Goal: Task Accomplishment & Management: Complete application form

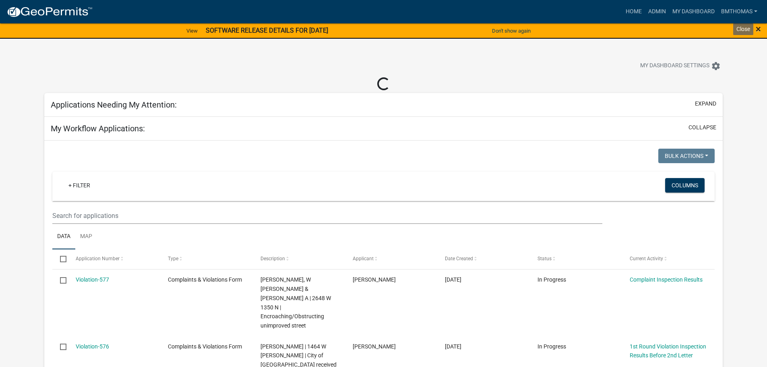
click at [758, 29] on span "×" at bounding box center [758, 28] width 5 height 11
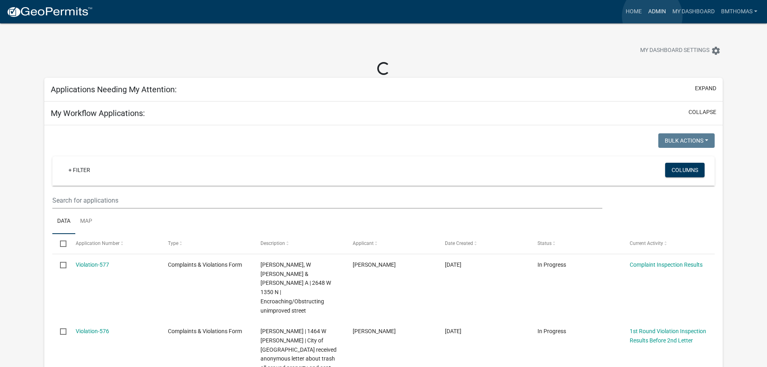
click at [652, 16] on link "Admin" at bounding box center [657, 11] width 24 height 15
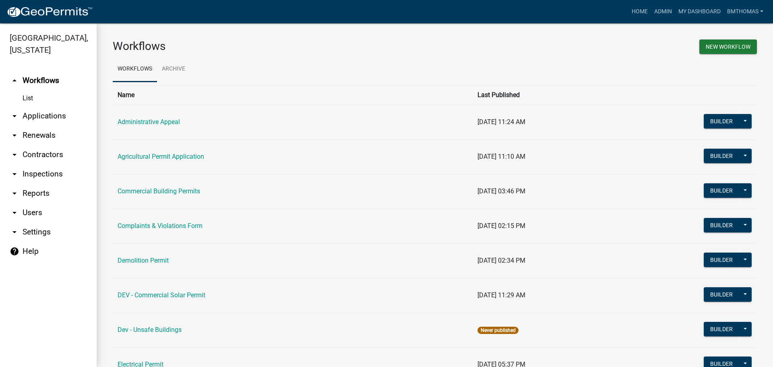
click at [40, 106] on link "arrow_drop_down Applications" at bounding box center [48, 115] width 97 height 19
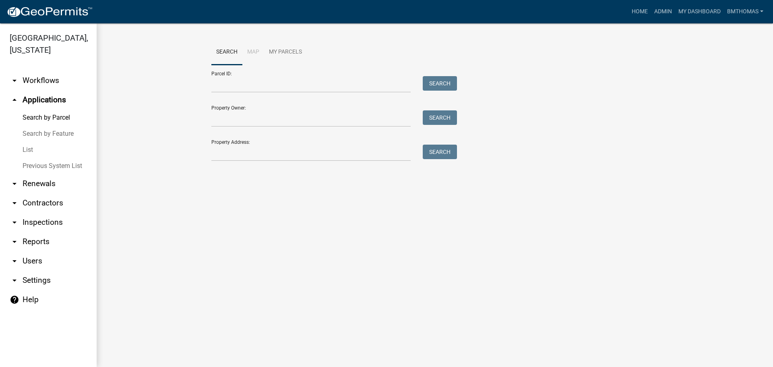
click at [27, 142] on link "List" at bounding box center [48, 150] width 97 height 16
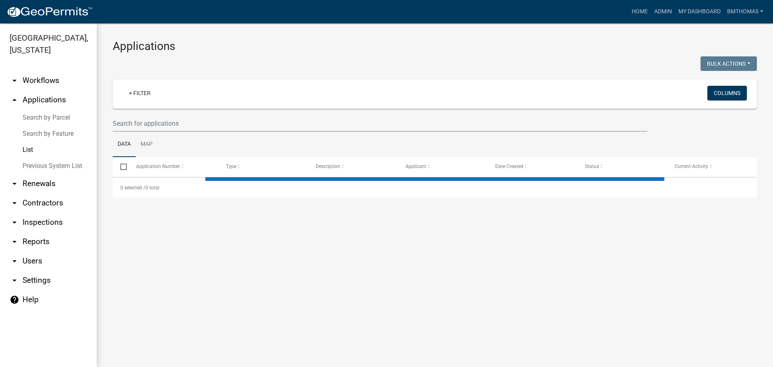
select select "3: 100"
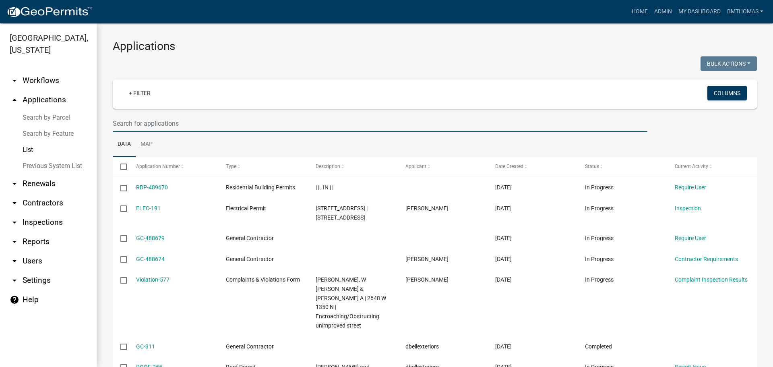
click at [140, 124] on input "text" at bounding box center [380, 123] width 535 height 17
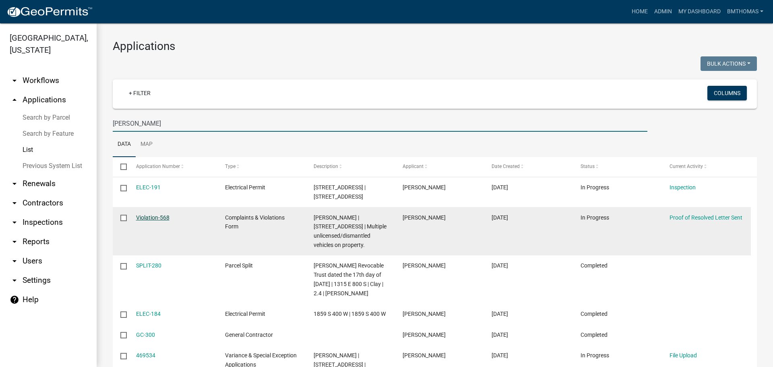
type input "[PERSON_NAME]"
click at [167, 219] on link "Violation-568" at bounding box center [152, 217] width 33 height 6
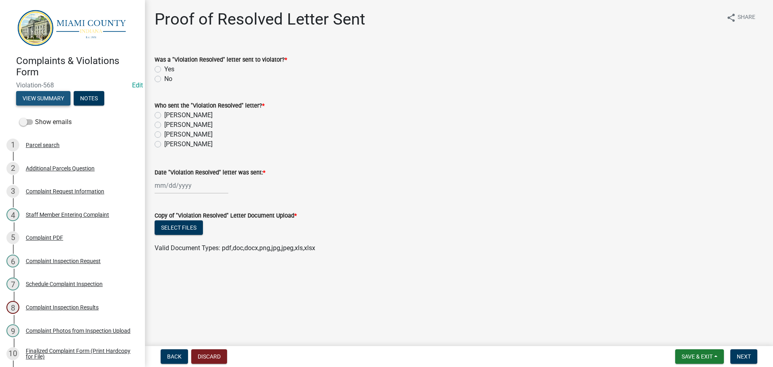
click at [34, 98] on button "View Summary" at bounding box center [43, 98] width 54 height 14
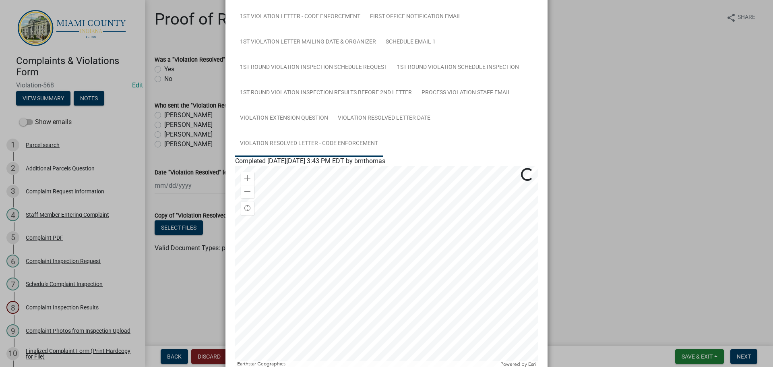
click at [326, 150] on link "Violation Resolved Letter - Code Enforcement" at bounding box center [309, 144] width 148 height 26
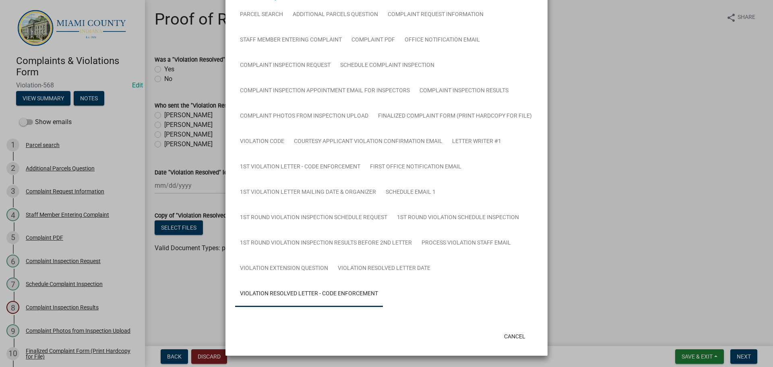
scroll to position [70, 0]
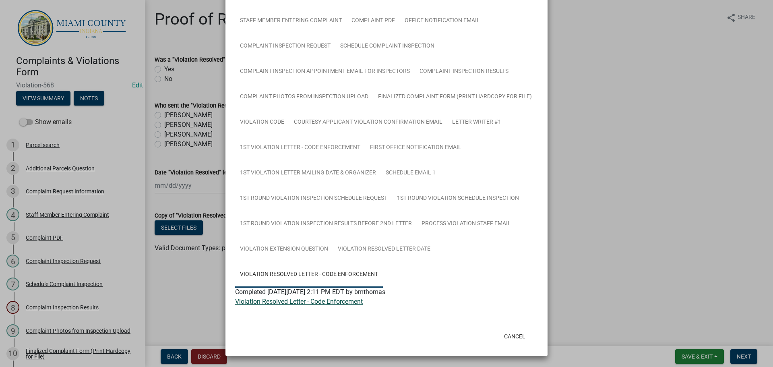
click at [330, 301] on link "Violation Resolved Letter - Code Enforcement" at bounding box center [299, 302] width 128 height 8
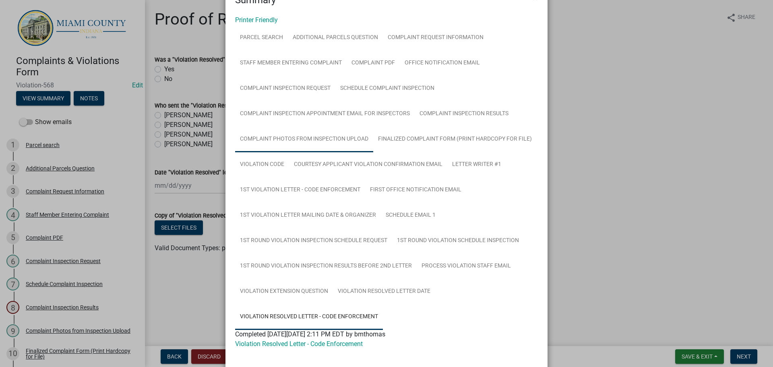
scroll to position [0, 0]
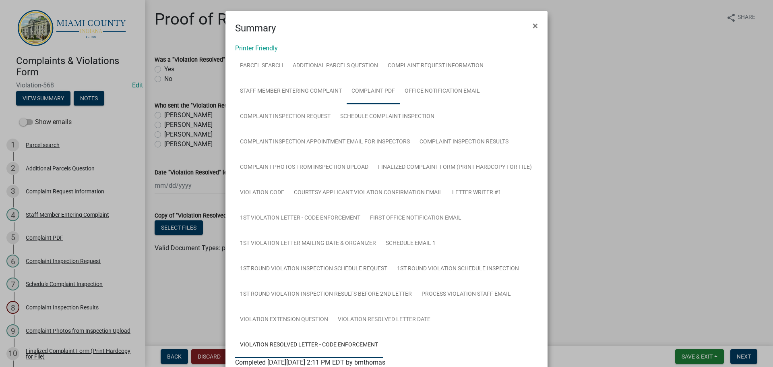
click at [368, 93] on link "Complaint PDF" at bounding box center [373, 92] width 53 height 26
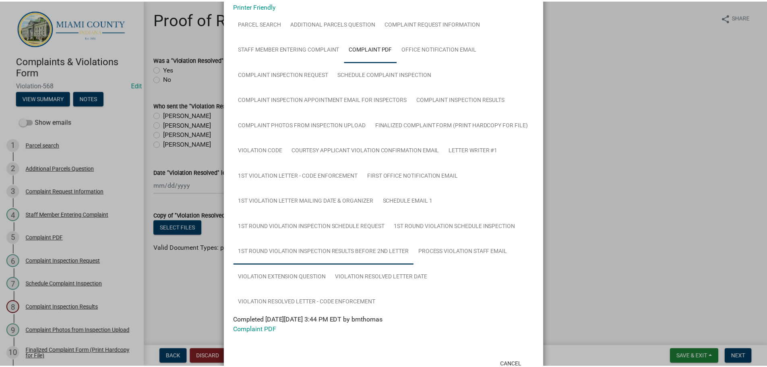
scroll to position [70, 0]
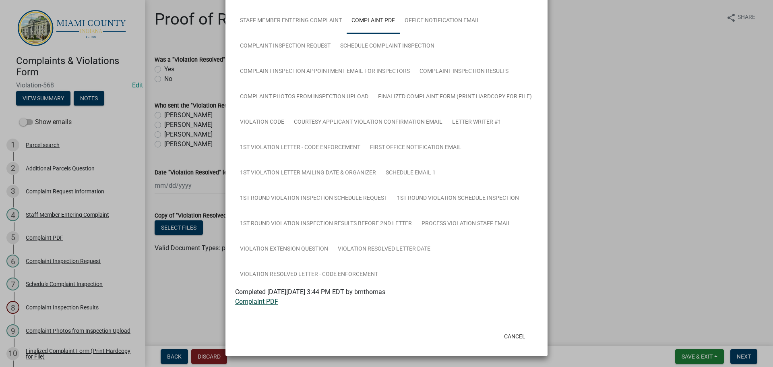
click at [268, 302] on link "Complaint PDF" at bounding box center [256, 302] width 43 height 8
click at [511, 335] on button "Cancel" at bounding box center [515, 336] width 34 height 14
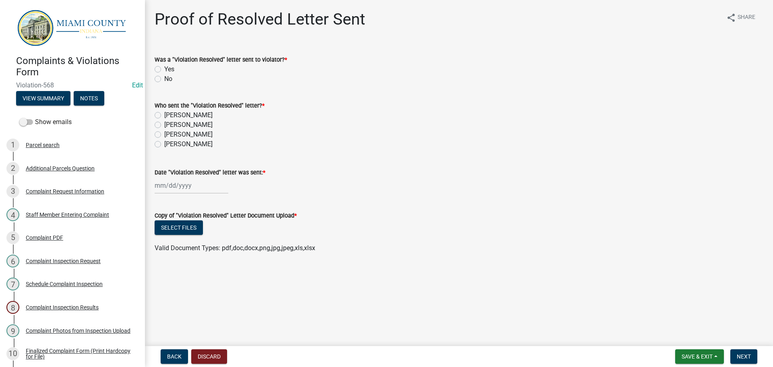
click at [164, 68] on label "Yes" at bounding box center [169, 69] width 10 height 10
click at [164, 68] on input "Yes" at bounding box center [166, 66] width 5 height 5
radio input "true"
click at [164, 136] on label "[PERSON_NAME]" at bounding box center [188, 135] width 48 height 10
click at [164, 135] on input "[PERSON_NAME]" at bounding box center [166, 132] width 5 height 5
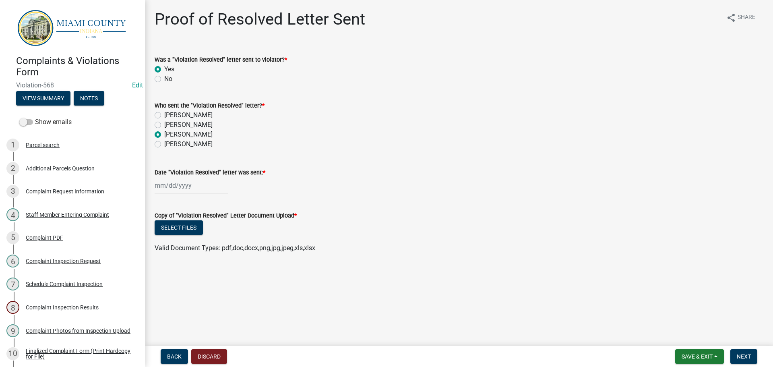
radio input "true"
select select "10"
select select "2025"
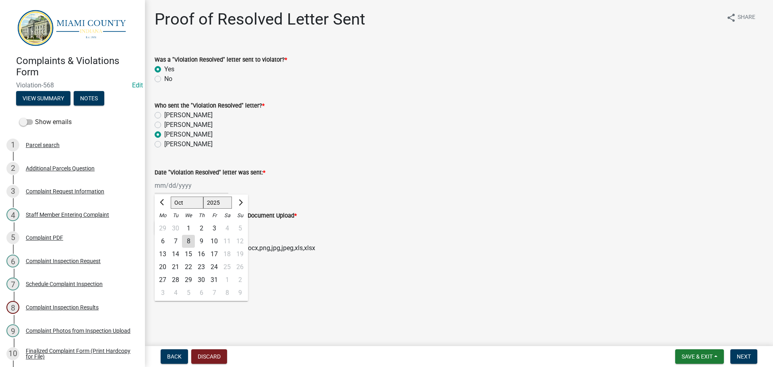
click at [171, 188] on div "[PERSON_NAME] Feb Mar Apr [PERSON_NAME][DATE] Oct Nov [DATE] 1526 1527 1528 152…" at bounding box center [192, 185] width 74 height 17
click at [188, 238] on div "8" at bounding box center [188, 241] width 13 height 13
type input "[DATE]"
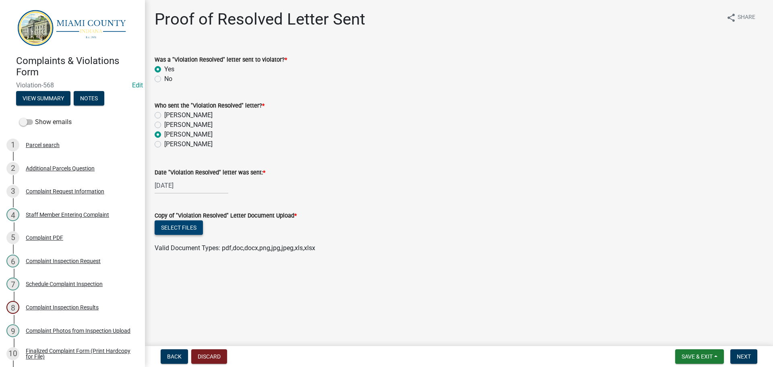
click at [184, 225] on button "Select files" at bounding box center [179, 227] width 48 height 14
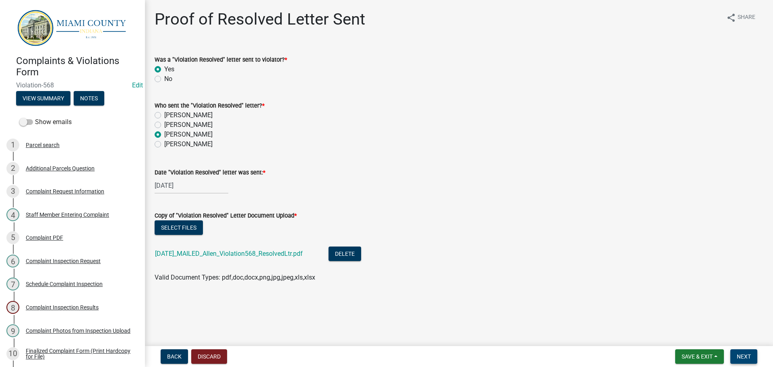
click at [750, 355] on span "Next" at bounding box center [744, 356] width 14 height 6
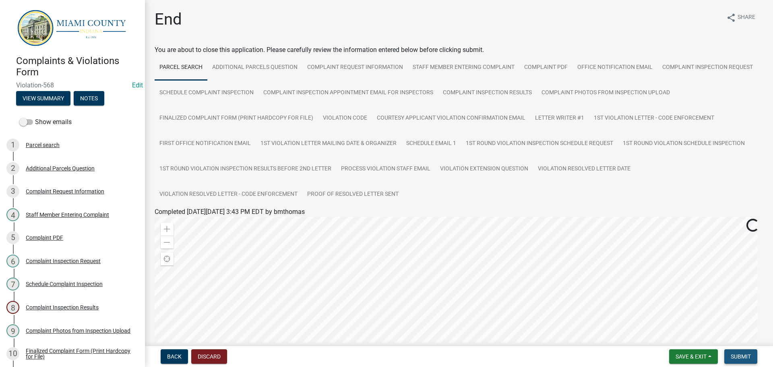
click at [743, 354] on span "Submit" at bounding box center [741, 356] width 20 height 6
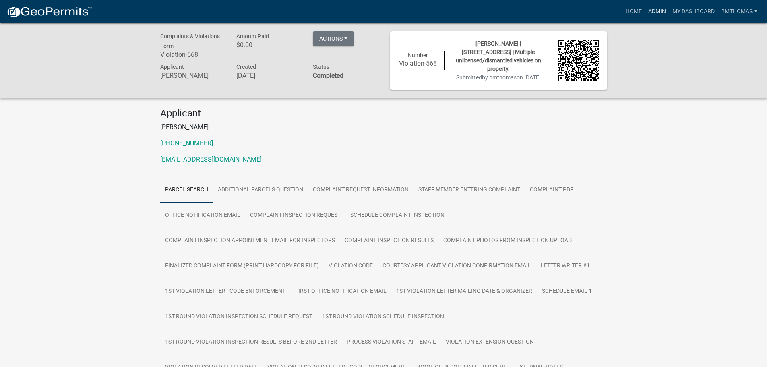
click at [656, 8] on link "Admin" at bounding box center [657, 11] width 24 height 15
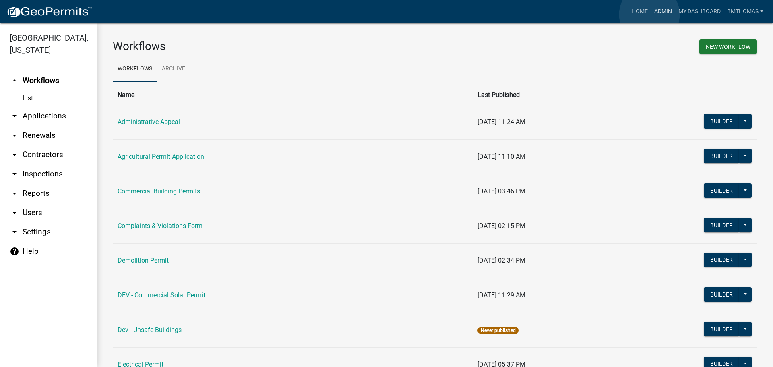
click at [651, 14] on link "Admin" at bounding box center [663, 11] width 24 height 15
click at [639, 14] on link "Home" at bounding box center [640, 11] width 23 height 15
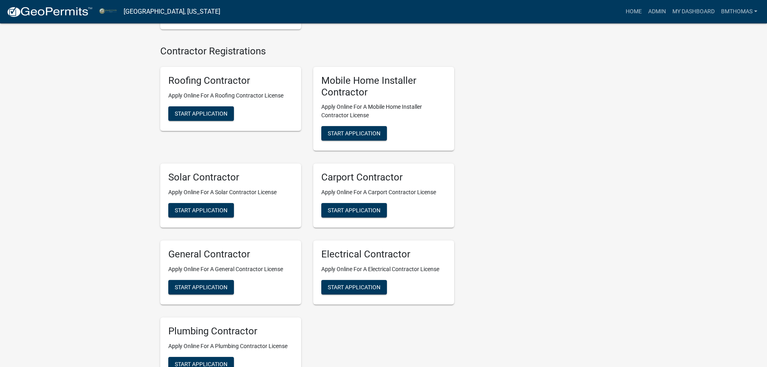
scroll to position [1611, 0]
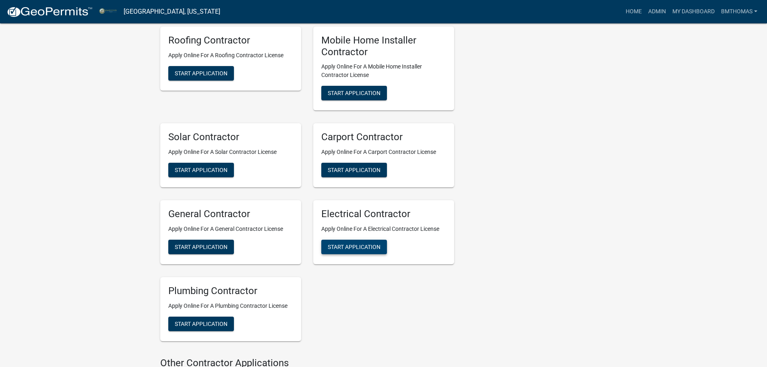
click at [367, 250] on span "Start Application" at bounding box center [354, 247] width 53 height 6
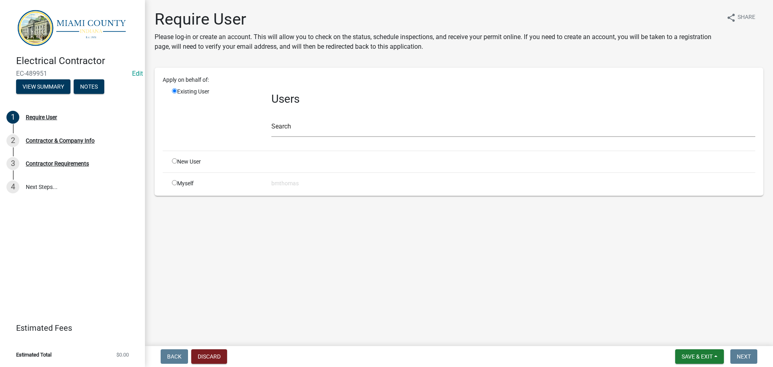
click at [174, 161] on input "radio" at bounding box center [174, 160] width 5 height 5
radio input "true"
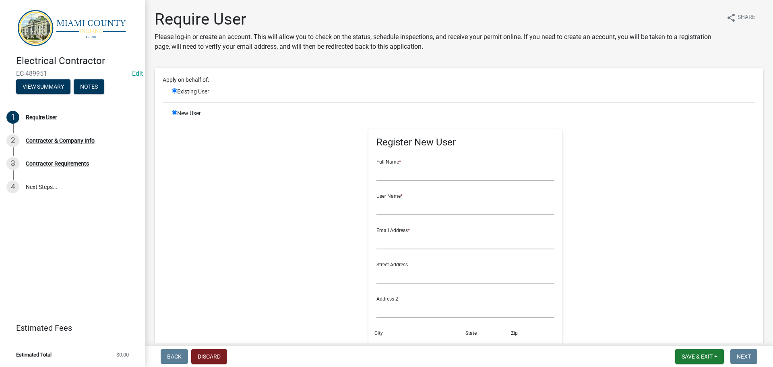
radio input "false"
click at [391, 178] on input "text" at bounding box center [465, 172] width 178 height 17
click at [406, 178] on input "text" at bounding box center [465, 172] width 178 height 17
type input "[PERSON_NAME]"
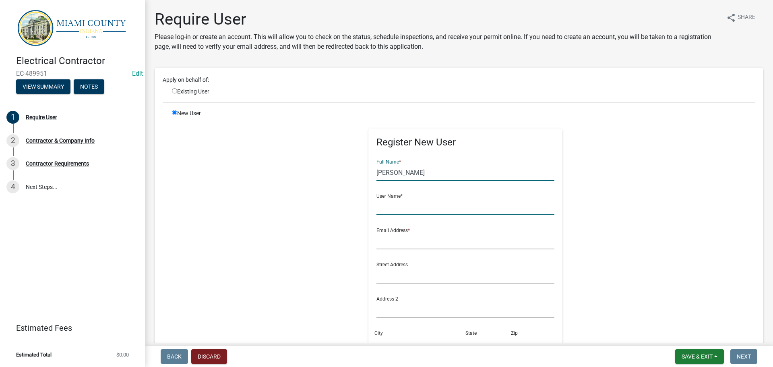
click at [394, 200] on input "text" at bounding box center [465, 207] width 178 height 17
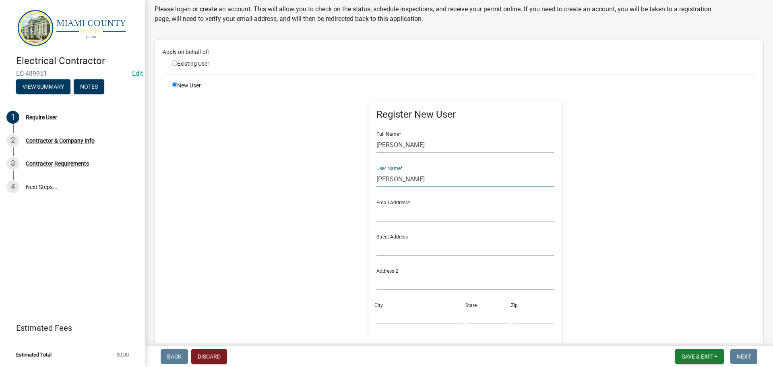
scroll to position [40, 0]
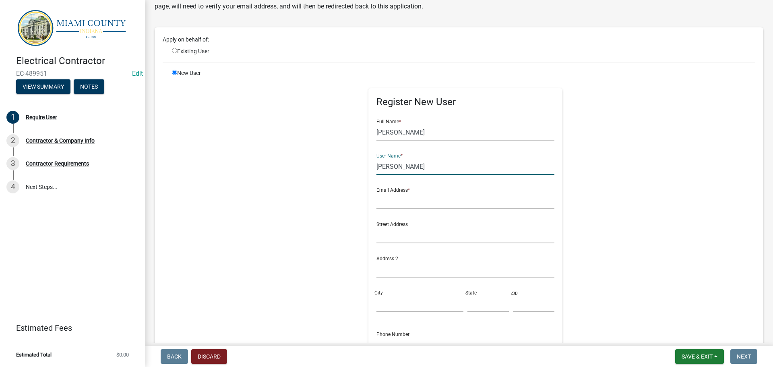
type input "[PERSON_NAME]"
click at [390, 201] on input "text" at bounding box center [465, 200] width 178 height 17
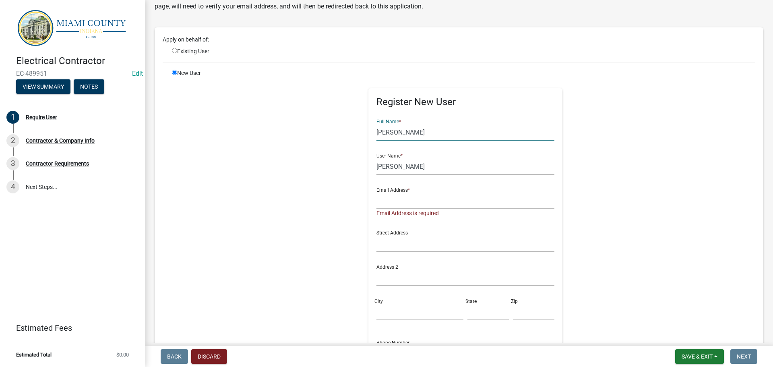
drag, startPoint x: 408, startPoint y: 131, endPoint x: 344, endPoint y: 131, distance: 64.4
click at [332, 131] on div "Register New User Full Name * [PERSON_NAME] User Name * [PERSON_NAME] Email Add…" at bounding box center [465, 254] width 413 height 371
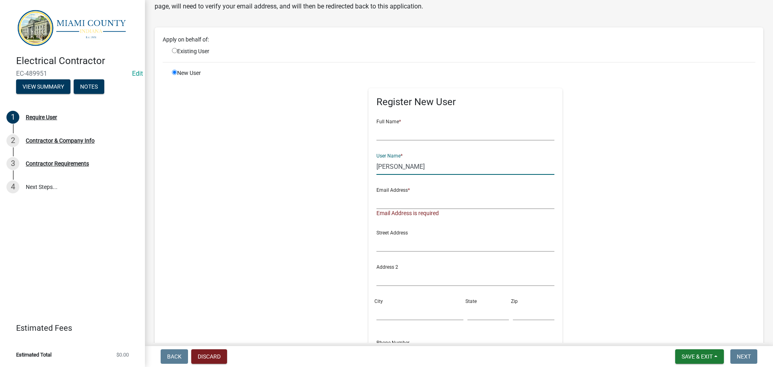
drag, startPoint x: 395, startPoint y: 165, endPoint x: 354, endPoint y: 168, distance: 41.2
click at [354, 168] on div "Register New User Full Name * User Name * [PERSON_NAME] Email Address * Email A…" at bounding box center [465, 254] width 413 height 371
click at [389, 132] on input "text" at bounding box center [465, 132] width 178 height 17
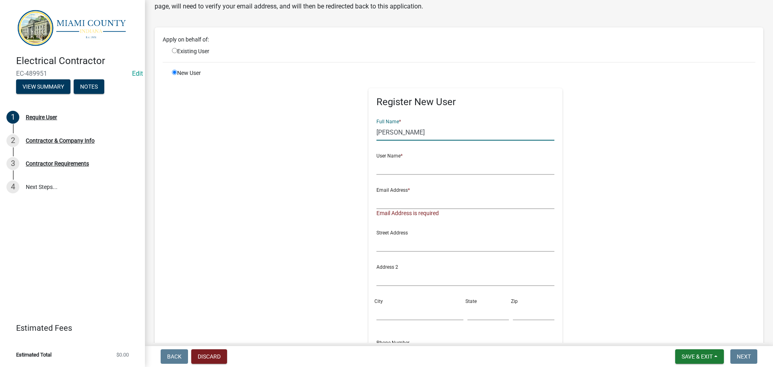
type input "[PERSON_NAME]"
click at [392, 165] on input "text" at bounding box center [465, 166] width 178 height 17
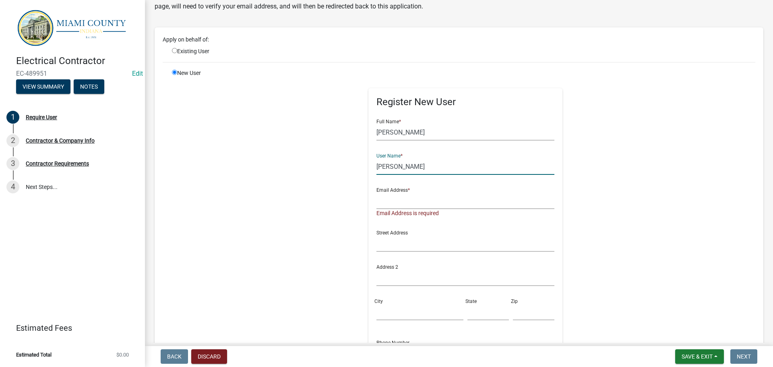
type input "[PERSON_NAME]"
click at [391, 194] on input "text" at bounding box center [465, 200] width 178 height 17
click at [395, 197] on input "text" at bounding box center [465, 200] width 178 height 17
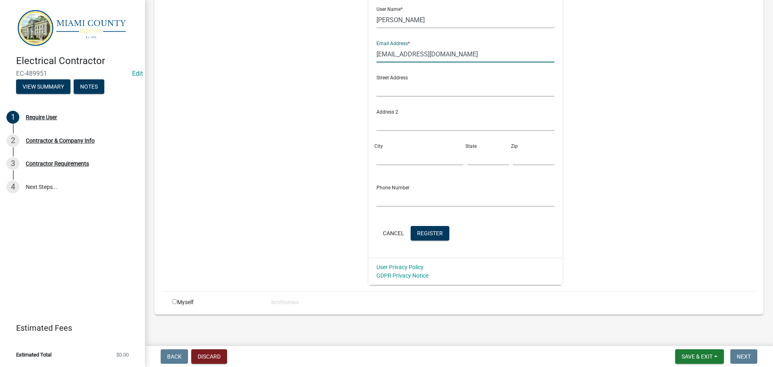
scroll to position [190, 0]
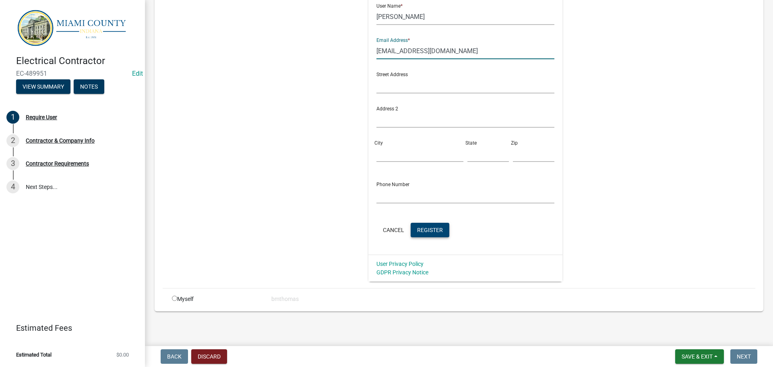
type input "[EMAIL_ADDRESS][DOMAIN_NAME]"
click at [422, 234] on button "Register" at bounding box center [430, 230] width 39 height 14
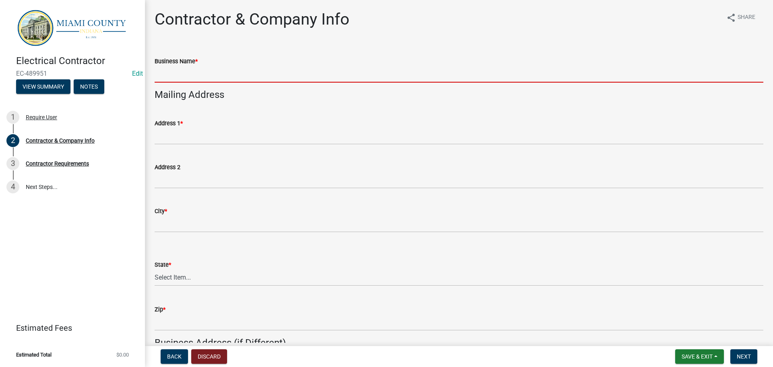
click at [193, 78] on input "Business Name *" at bounding box center [459, 74] width 609 height 17
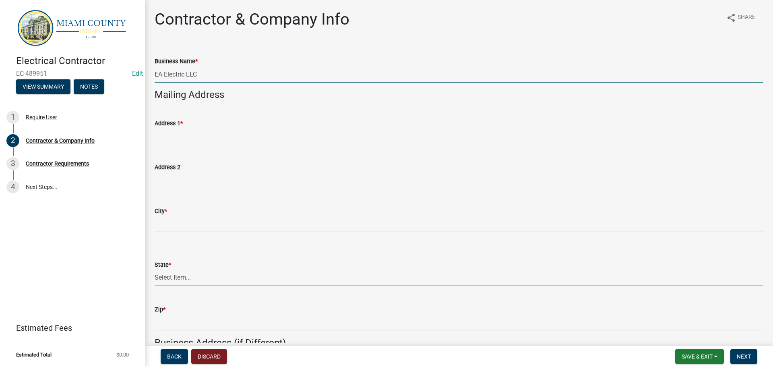
type input "EA Electric LLC"
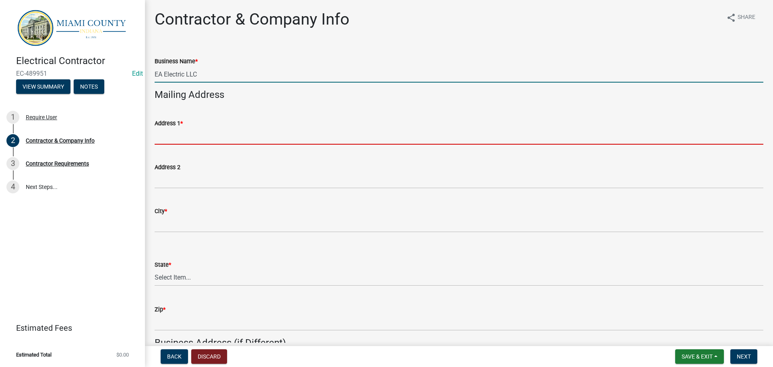
click at [259, 135] on input "Address 1 *" at bounding box center [459, 136] width 609 height 17
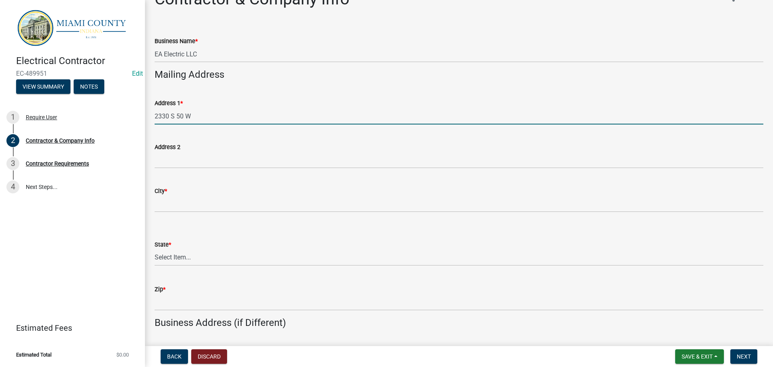
scroll to position [40, 0]
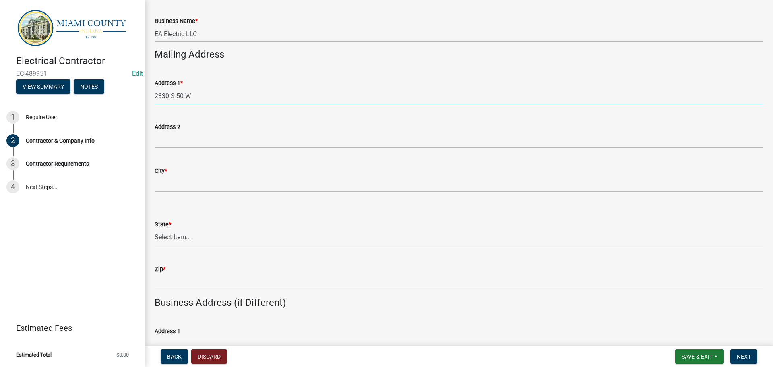
type input "2330 S 50 W"
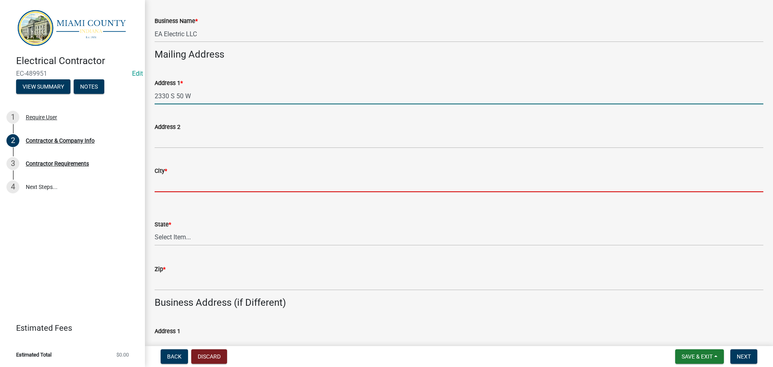
click at [203, 185] on input "City *" at bounding box center [459, 184] width 609 height 17
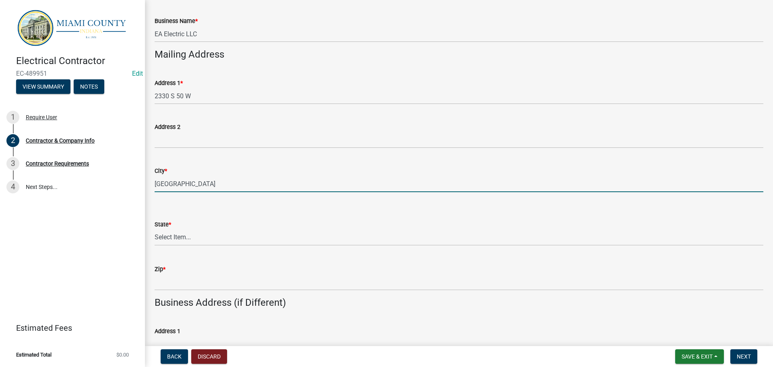
type input "[GEOGRAPHIC_DATA]"
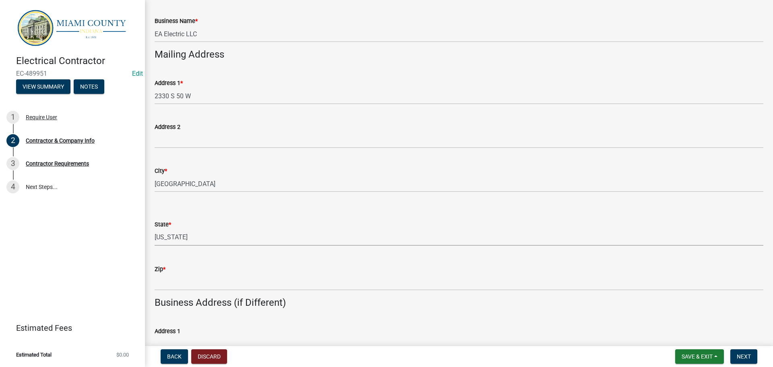
click at [184, 234] on select "Select Item... [US_STATE] [US_STATE] [US_STATE] [US_STATE] [US_STATE] [US_STATE…" at bounding box center [459, 237] width 609 height 17
select select "IN"
click at [155, 229] on select "Select Item... [US_STATE] [US_STATE] [US_STATE] [US_STATE] [US_STATE] [US_STATE…" at bounding box center [459, 237] width 609 height 17
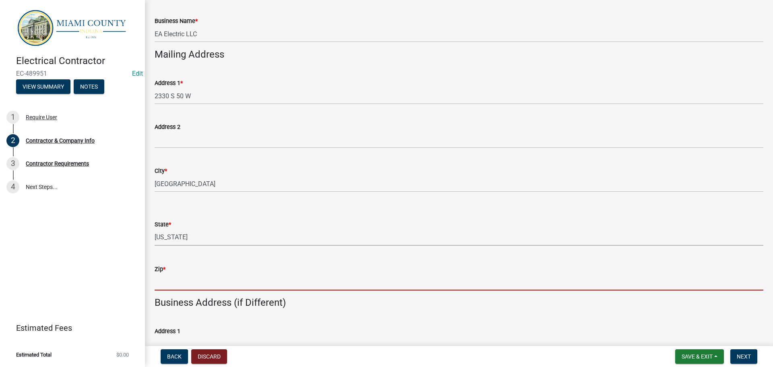
click at [173, 281] on input "Zip *" at bounding box center [459, 282] width 609 height 17
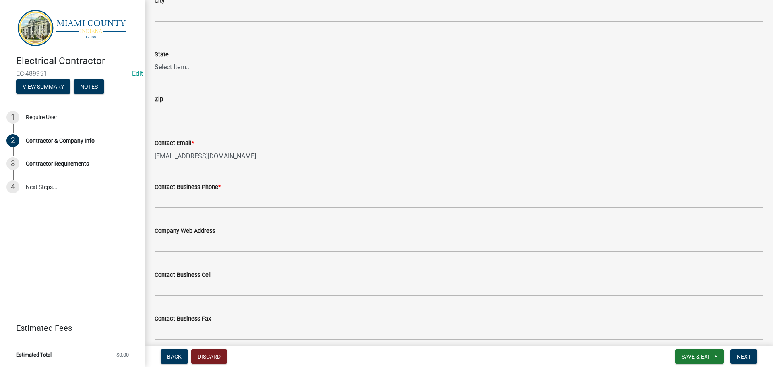
scroll to position [443, 0]
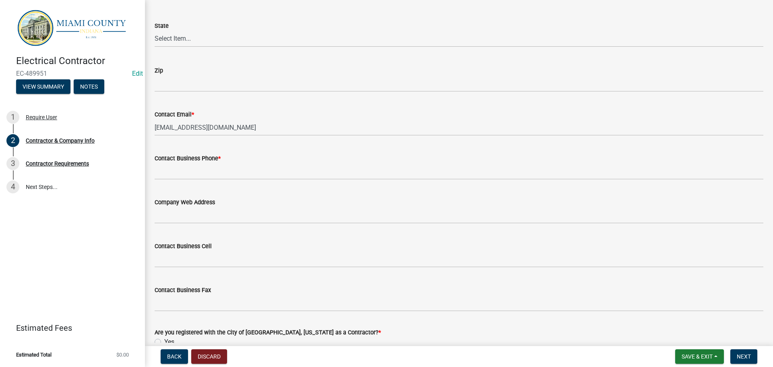
type input "46970"
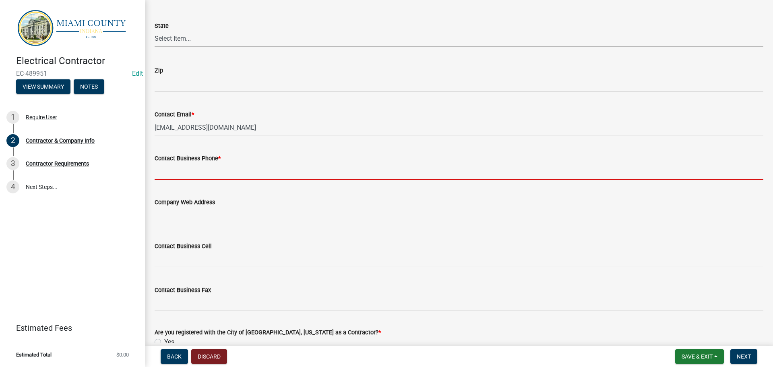
click at [204, 172] on input "Contact Business Phone *" at bounding box center [459, 171] width 609 height 17
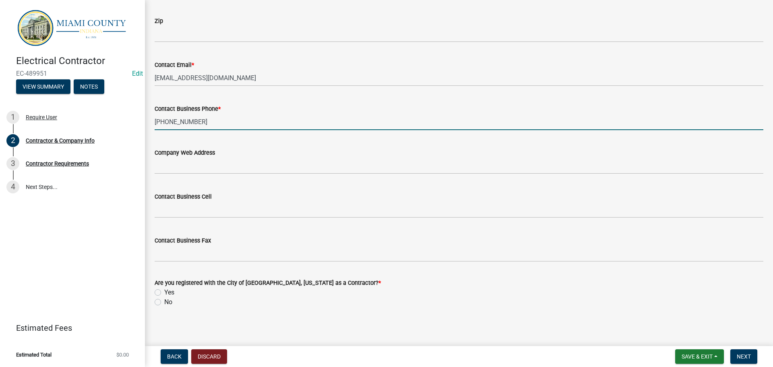
scroll to position [495, 0]
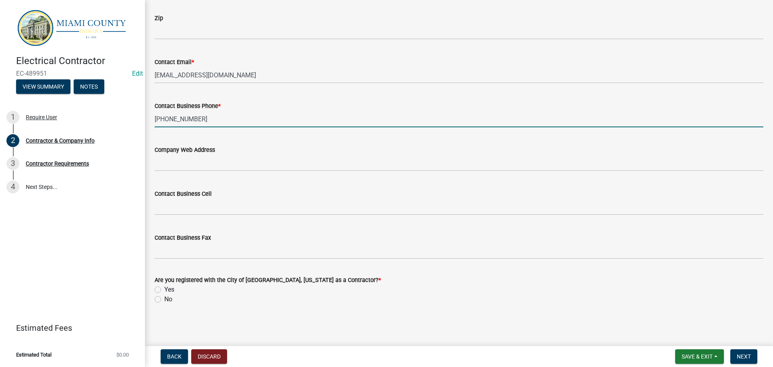
type input "[PHONE_NUMBER]"
click at [164, 298] on label "No" at bounding box center [168, 299] width 8 height 10
click at [164, 298] on input "No" at bounding box center [166, 296] width 5 height 5
radio input "true"
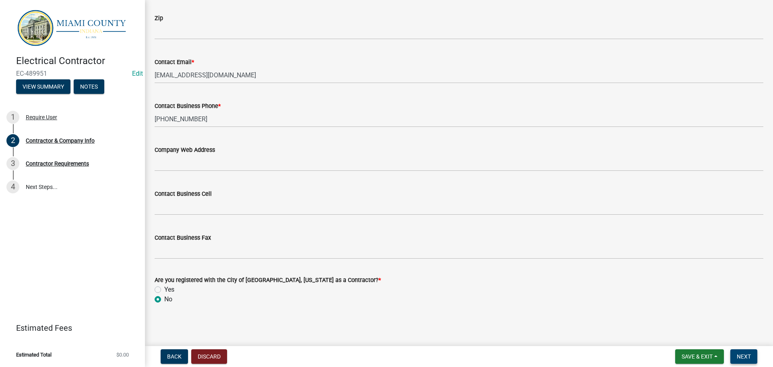
click at [742, 358] on span "Next" at bounding box center [744, 356] width 14 height 6
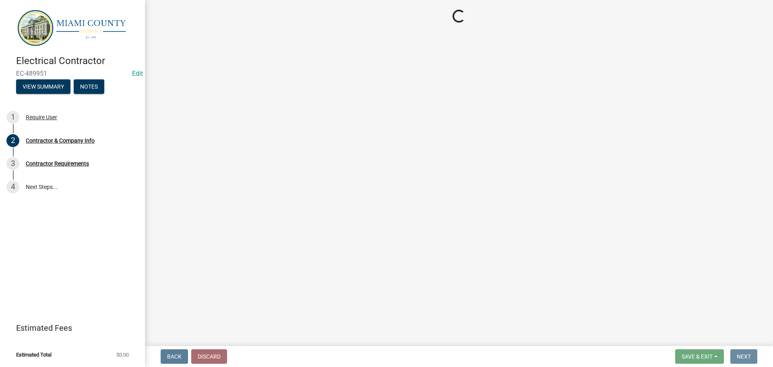
scroll to position [0, 0]
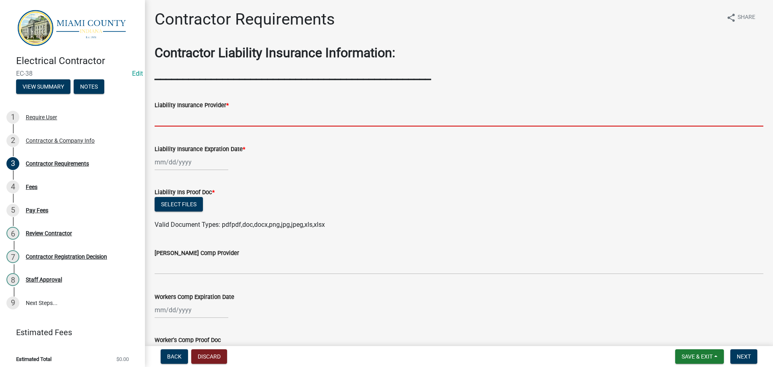
drag, startPoint x: 192, startPoint y: 121, endPoint x: 207, endPoint y: 126, distance: 15.4
click at [192, 121] on input "Liability Insurance Provider *" at bounding box center [459, 118] width 609 height 17
click at [169, 123] on input "Liability Insurance Provider *" at bounding box center [459, 118] width 609 height 17
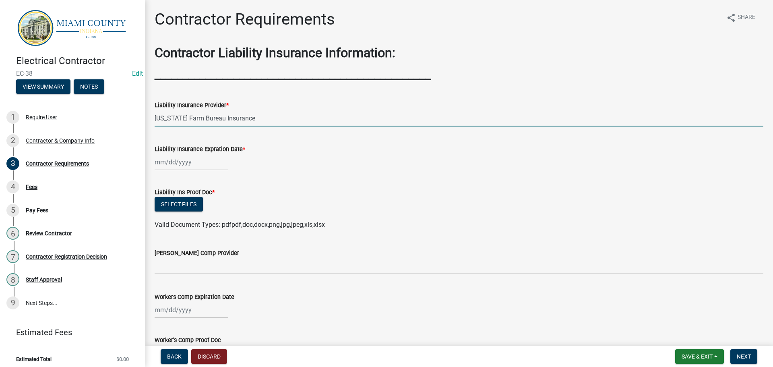
type input "[US_STATE] Farm Bureau Insurance"
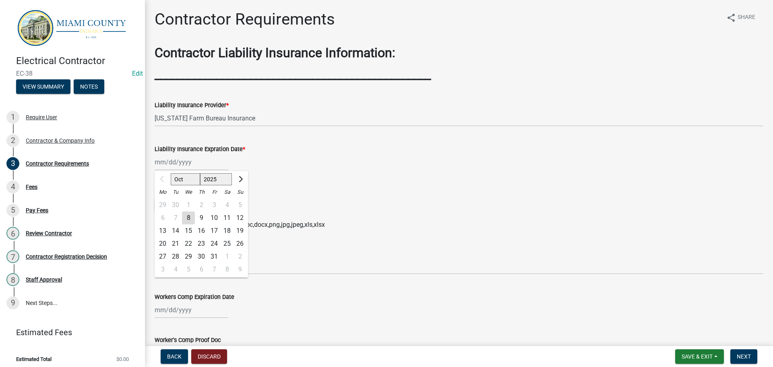
click at [178, 163] on div "Oct Nov [DATE] 2026 2027 2028 2029 2030 2031 2032 2033 2034 2035 2036 2037 2038…" at bounding box center [192, 162] width 74 height 17
click at [174, 254] on div "28" at bounding box center [175, 256] width 13 height 13
type input "[DATE]"
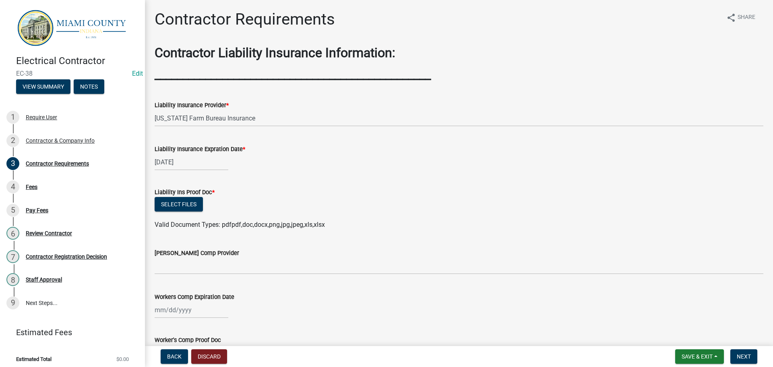
click at [178, 161] on div "[DATE]" at bounding box center [192, 162] width 74 height 17
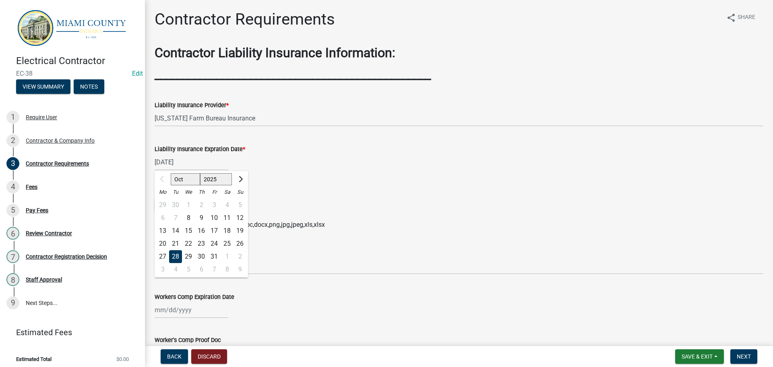
click at [163, 205] on div "29 30 1 2 3 4 5" at bounding box center [201, 205] width 93 height 13
click at [236, 182] on button "Next month" at bounding box center [240, 179] width 10 height 13
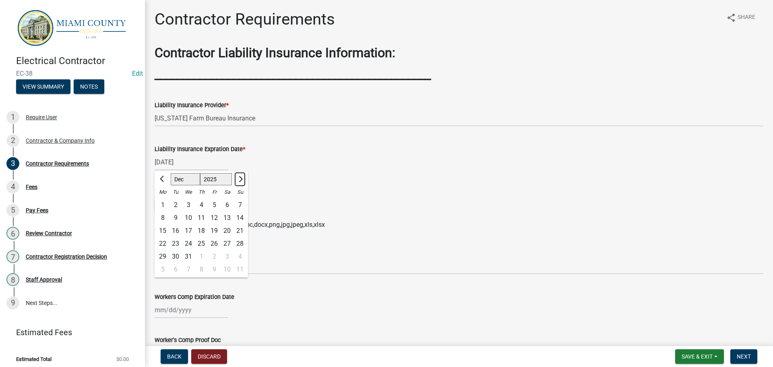
select select "2"
select select "2026"
click at [236, 182] on button "Next month" at bounding box center [240, 179] width 10 height 13
click at [236, 181] on button "Next month" at bounding box center [240, 179] width 10 height 13
click at [237, 181] on button "Next month" at bounding box center [240, 179] width 10 height 13
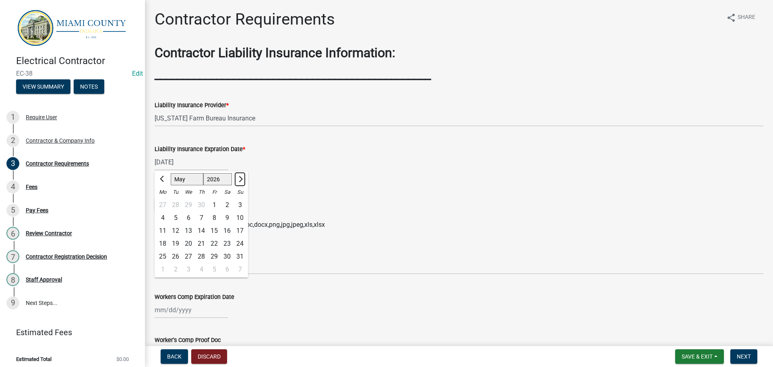
click at [240, 180] on span "Next month" at bounding box center [240, 179] width 6 height 6
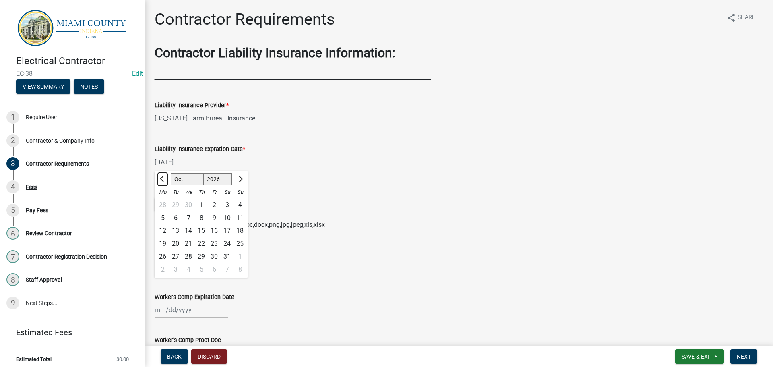
click at [160, 181] on button "Previous month" at bounding box center [163, 179] width 10 height 13
select select "9"
click at [172, 257] on div "29" at bounding box center [175, 256] width 13 height 13
type input "[DATE]"
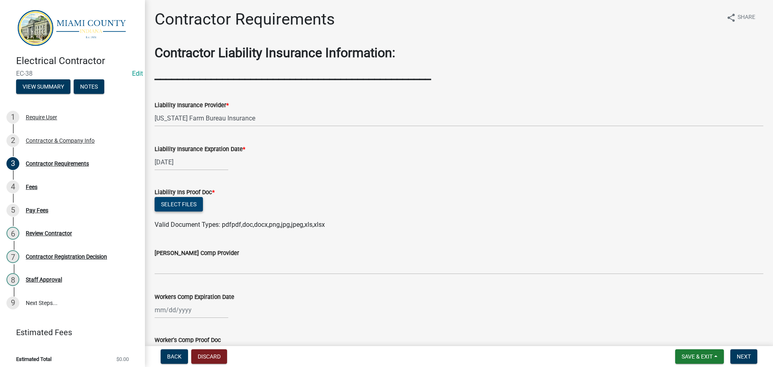
click at [198, 205] on button "Select files" at bounding box center [179, 204] width 48 height 14
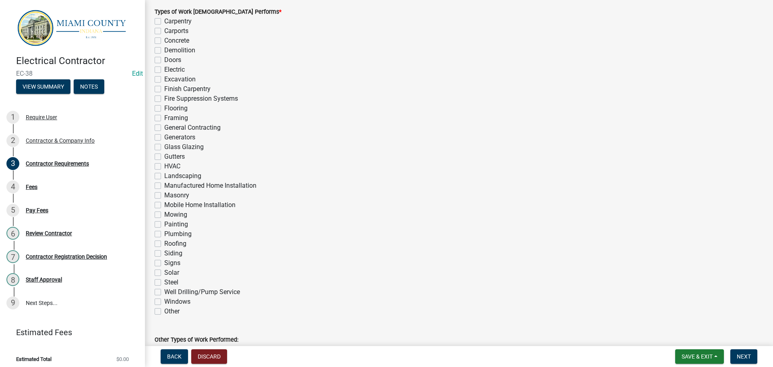
scroll to position [564, 0]
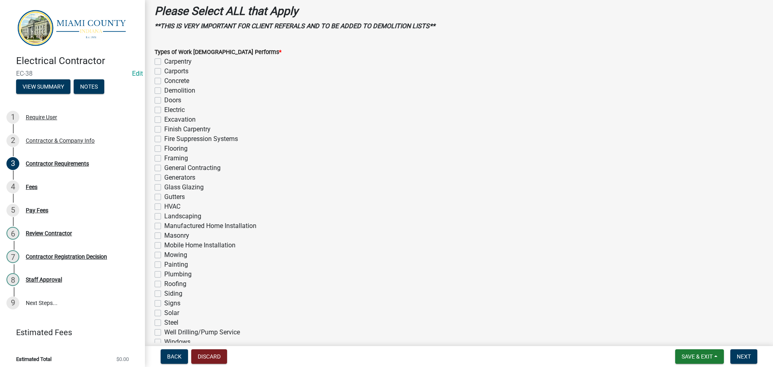
click at [164, 110] on label "Electric" at bounding box center [174, 110] width 21 height 10
click at [164, 110] on input "Electric" at bounding box center [166, 107] width 5 height 5
checkbox input "true"
checkbox input "false"
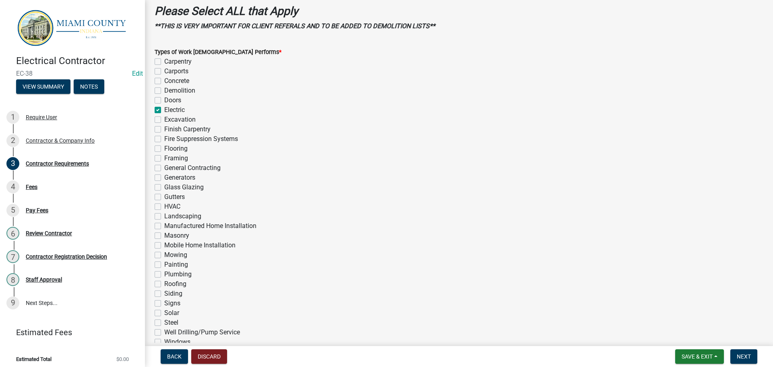
checkbox input "false"
checkbox input "true"
checkbox input "false"
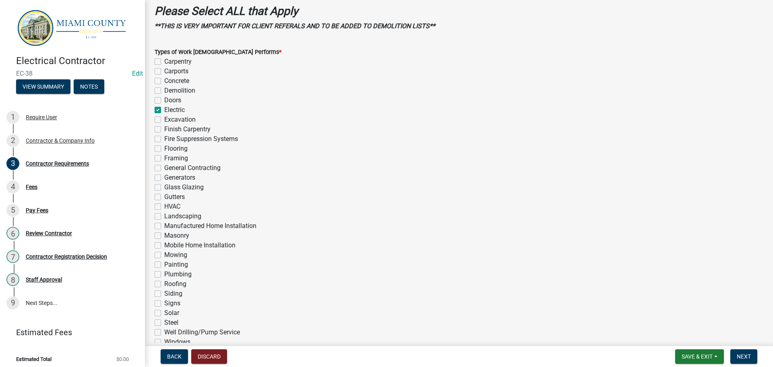
checkbox input "false"
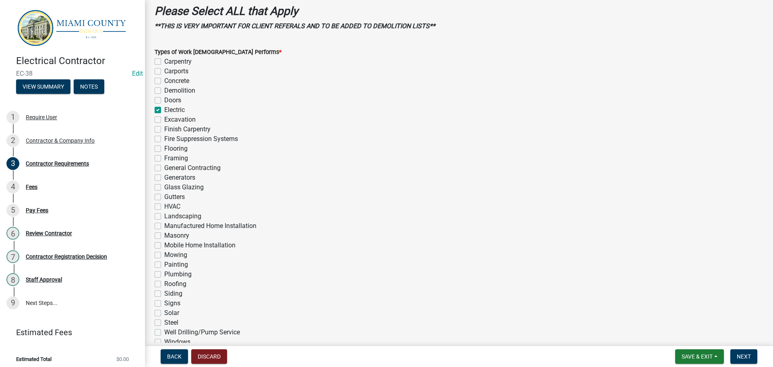
checkbox input "false"
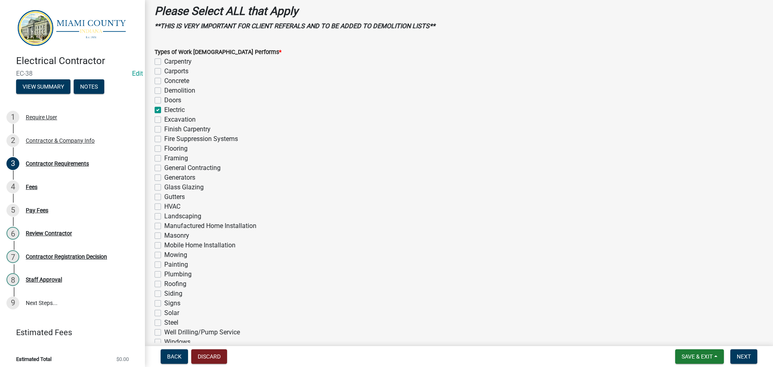
checkbox input "false"
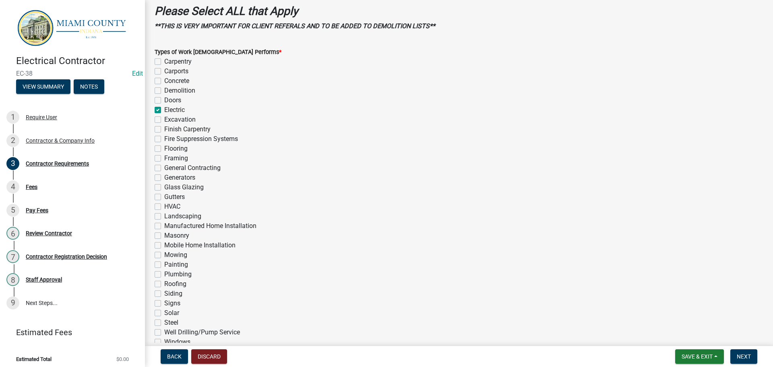
checkbox input "false"
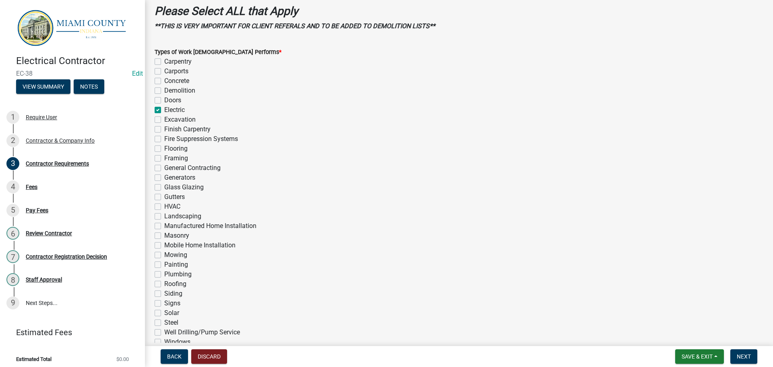
checkbox input "false"
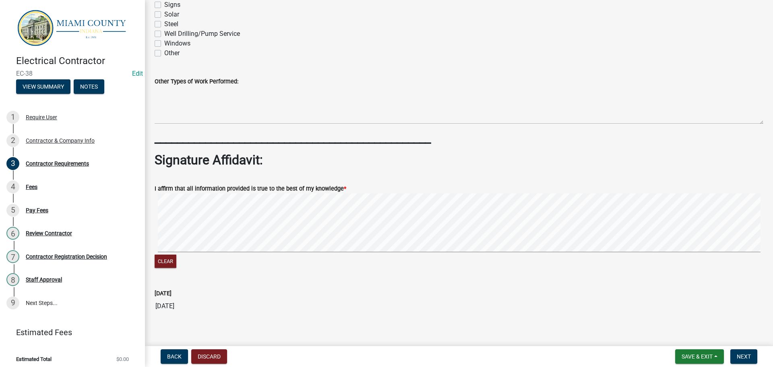
scroll to position [871, 0]
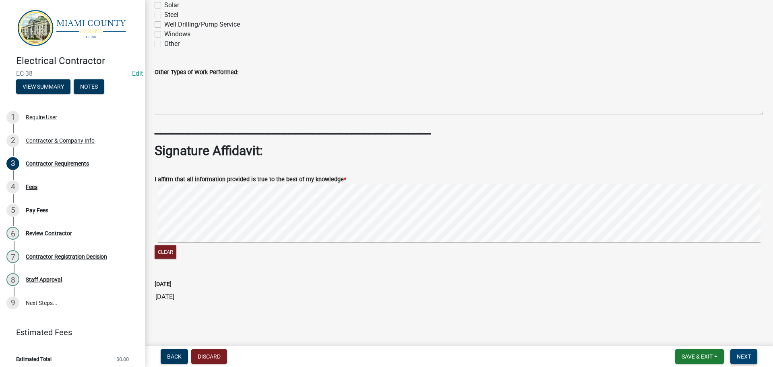
click at [741, 354] on span "Next" at bounding box center [744, 356] width 14 height 6
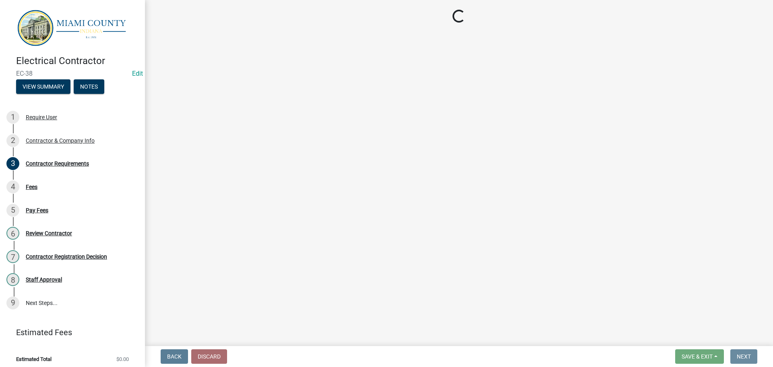
scroll to position [0, 0]
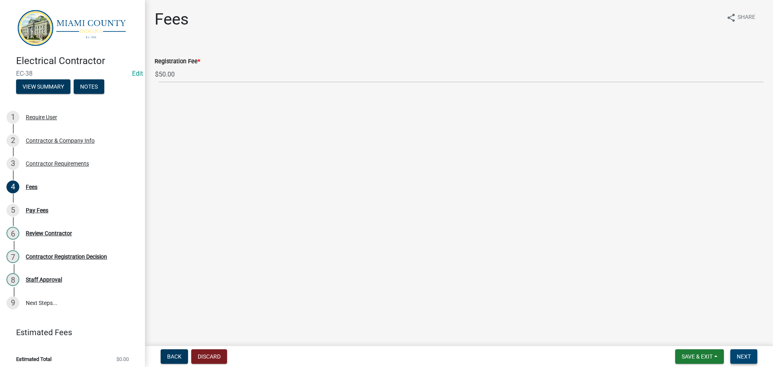
click at [742, 354] on span "Next" at bounding box center [744, 356] width 14 height 6
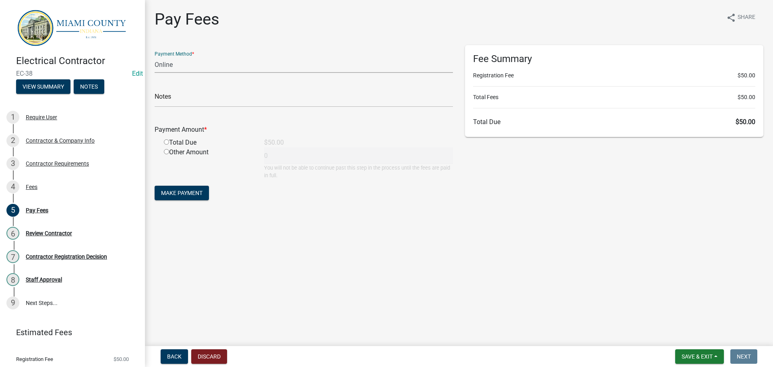
click at [185, 62] on select "Credit Card POS Check Cash Online" at bounding box center [304, 64] width 298 height 17
select select "2: 1"
click at [155, 56] on select "Credit Card POS Check Cash Online" at bounding box center [304, 64] width 298 height 17
click at [165, 139] on input "radio" at bounding box center [166, 141] width 5 height 5
radio input "true"
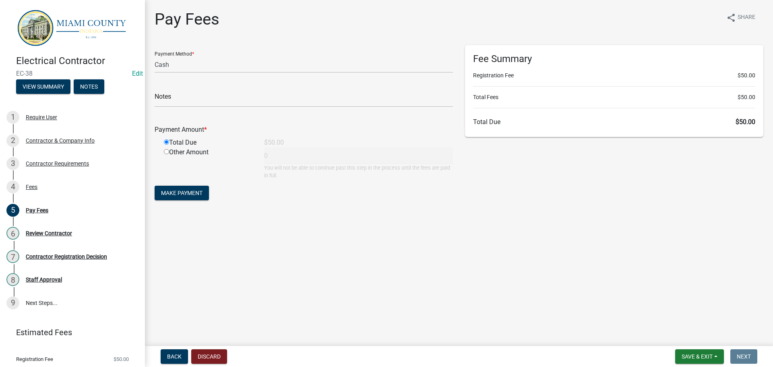
type input "50"
click at [197, 191] on span "Make Payment" at bounding box center [181, 193] width 41 height 6
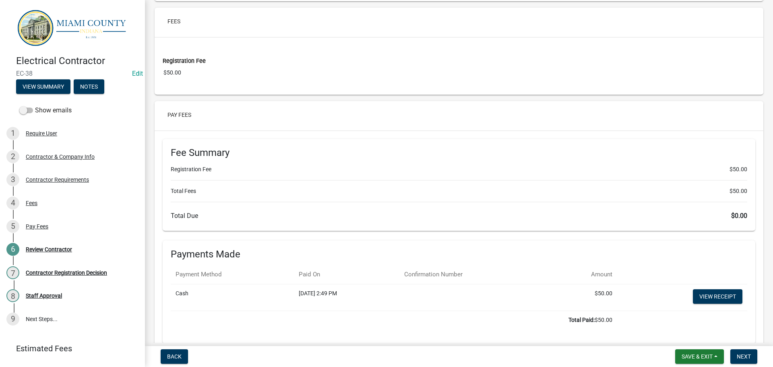
scroll to position [1555, 0]
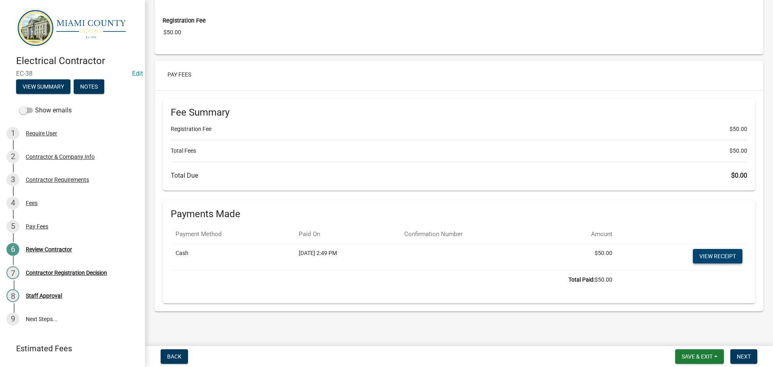
click at [724, 254] on link "View receipt" at bounding box center [718, 256] width 50 height 14
click at [748, 356] on span "Next" at bounding box center [744, 356] width 14 height 6
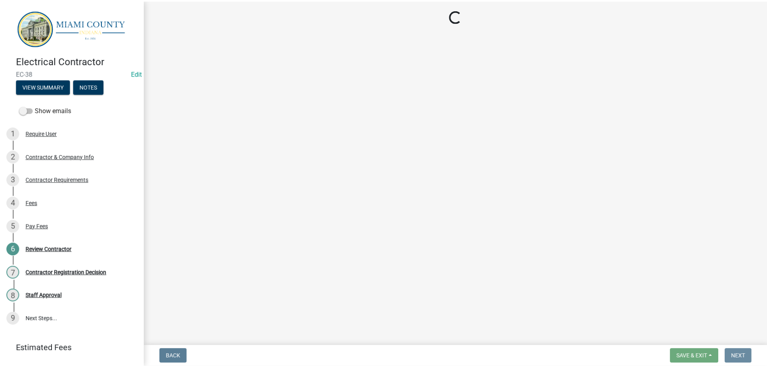
scroll to position [0, 0]
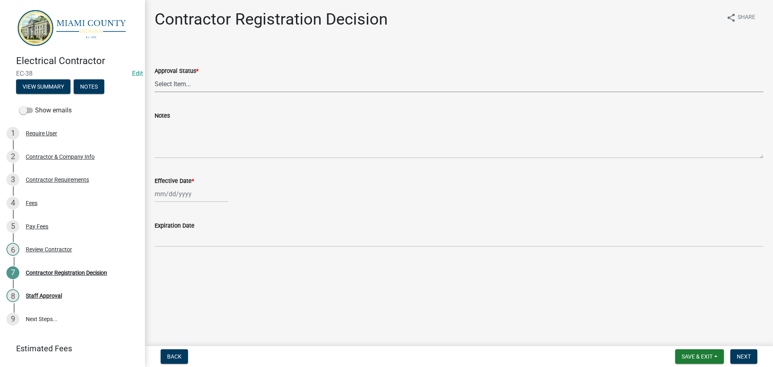
click at [207, 81] on select "Select Item... Approved Denied" at bounding box center [459, 84] width 609 height 17
click at [155, 76] on select "Select Item... Approved Denied" at bounding box center [459, 84] width 609 height 17
select select "4b86b809-39dd-4c68-9f3d-fdb3e7050482"
click at [174, 194] on div at bounding box center [192, 194] width 74 height 17
select select "10"
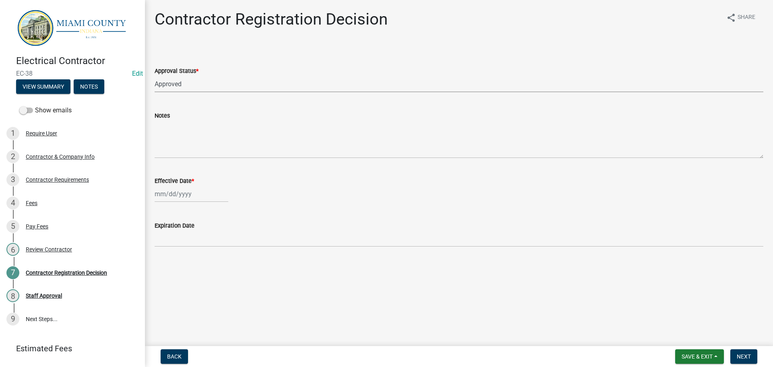
select select "2025"
click at [190, 245] on div "8" at bounding box center [188, 249] width 13 height 13
type input "[DATE]"
click at [745, 357] on span "Next" at bounding box center [744, 356] width 14 height 6
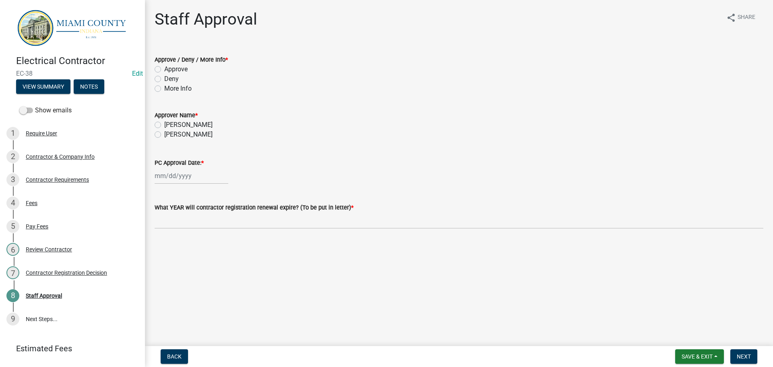
click at [164, 68] on label "Approve" at bounding box center [175, 69] width 23 height 10
click at [164, 68] on input "Approve" at bounding box center [166, 66] width 5 height 5
radio input "true"
click at [164, 134] on label "[PERSON_NAME]" at bounding box center [188, 135] width 48 height 10
click at [164, 134] on input "[PERSON_NAME]" at bounding box center [166, 132] width 5 height 5
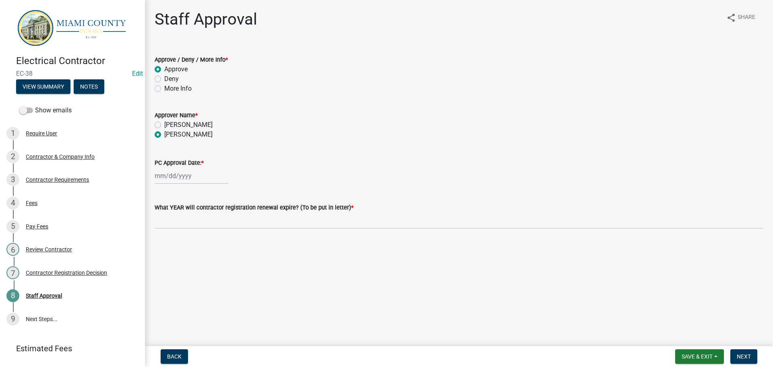
radio input "true"
click at [183, 178] on div at bounding box center [192, 176] width 74 height 17
select select "10"
select select "2025"
click at [190, 230] on div "8" at bounding box center [188, 231] width 13 height 13
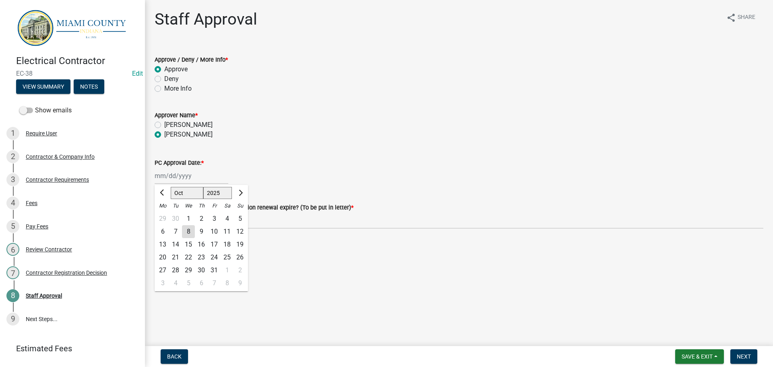
type input "[DATE]"
click at [745, 358] on span "Next" at bounding box center [744, 356] width 14 height 6
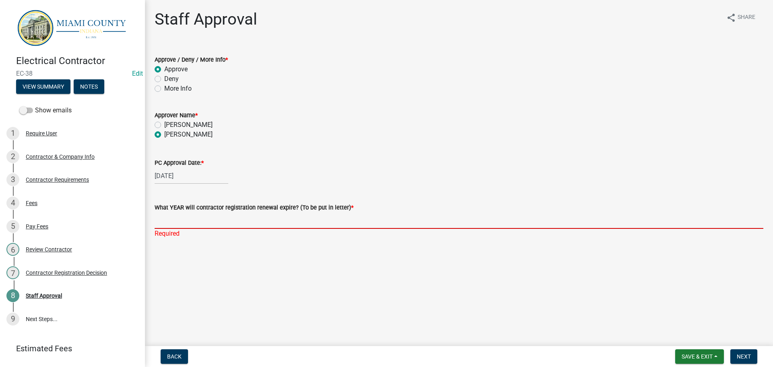
click at [217, 225] on input "What YEAR will contractor registration renewal expire? (To be put in letter) *" at bounding box center [459, 220] width 609 height 17
type input "2025"
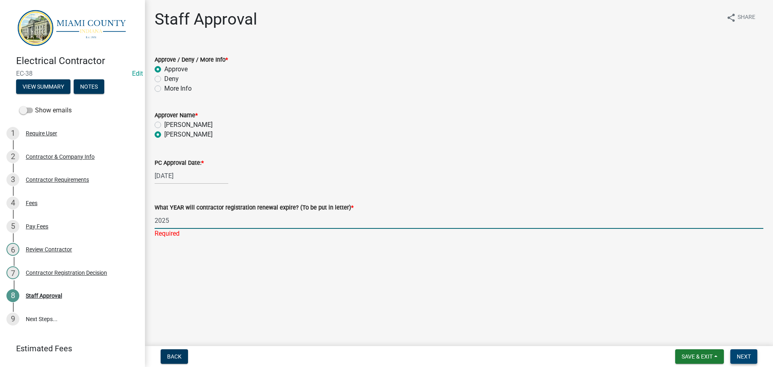
click at [738, 354] on span "Next" at bounding box center [744, 356] width 14 height 6
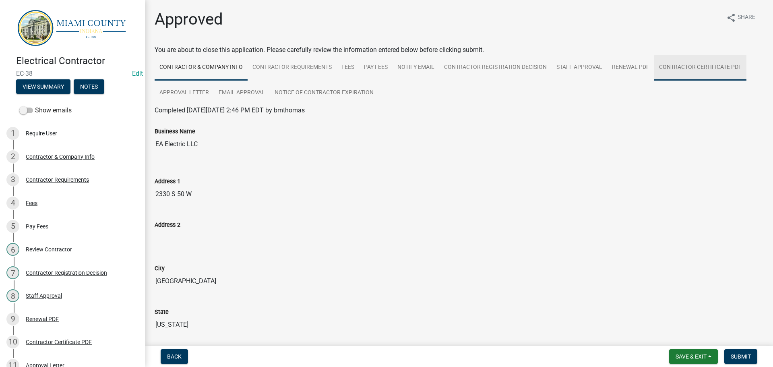
click at [703, 66] on link "Contractor Certificate PDF" at bounding box center [700, 68] width 92 height 26
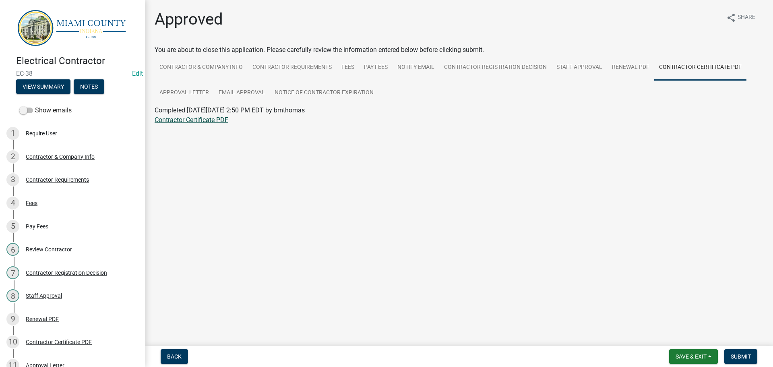
click at [206, 123] on link "Contractor Certificate PDF" at bounding box center [192, 120] width 74 height 8
click at [190, 99] on link "Approval Letter" at bounding box center [184, 93] width 59 height 26
click at [188, 117] on link "Approval Letter" at bounding box center [176, 120] width 43 height 8
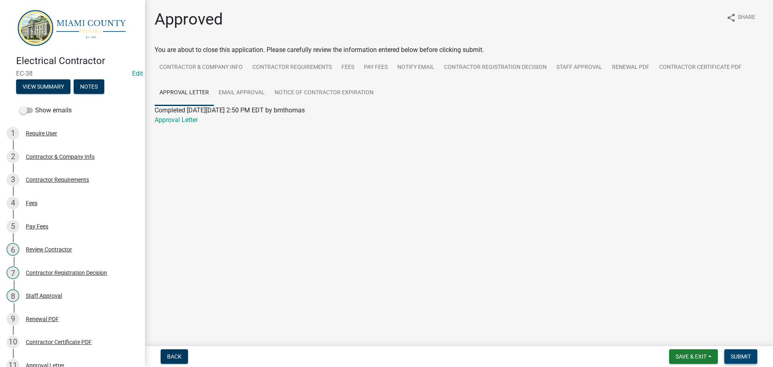
click at [745, 359] on span "Submit" at bounding box center [741, 356] width 20 height 6
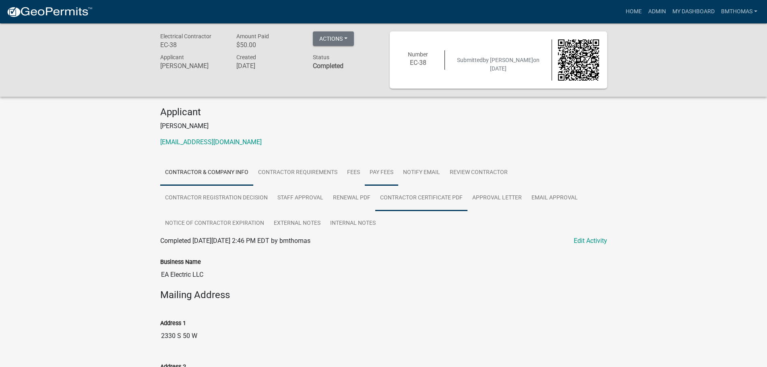
drag, startPoint x: 371, startPoint y: 176, endPoint x: 381, endPoint y: 192, distance: 19.7
click at [371, 176] on link "Pay Fees" at bounding box center [381, 173] width 33 height 26
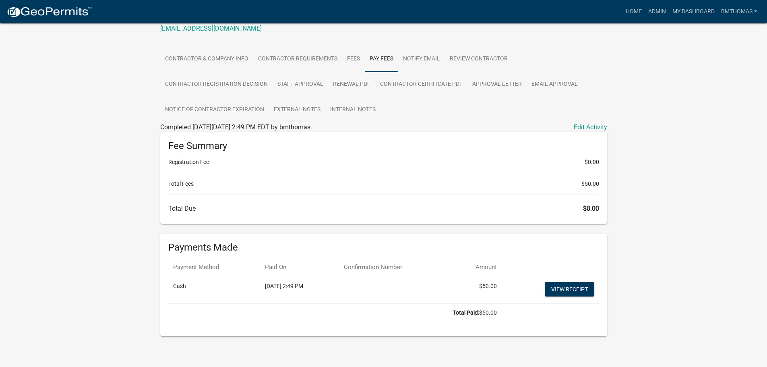
scroll to position [117, 0]
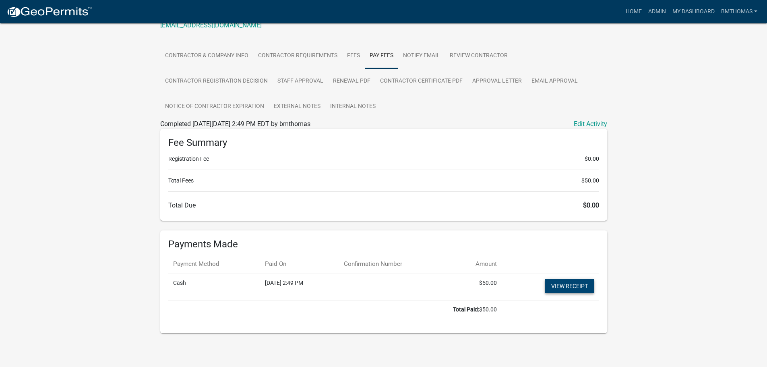
click at [558, 288] on link "View receipt" at bounding box center [570, 286] width 50 height 14
click at [575, 290] on link "View receipt" at bounding box center [570, 286] width 50 height 14
click at [662, 10] on link "Admin" at bounding box center [657, 11] width 24 height 15
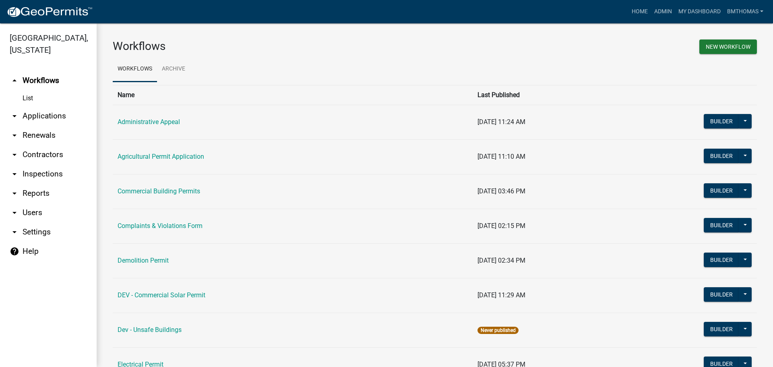
click at [39, 106] on link "arrow_drop_down Applications" at bounding box center [48, 115] width 97 height 19
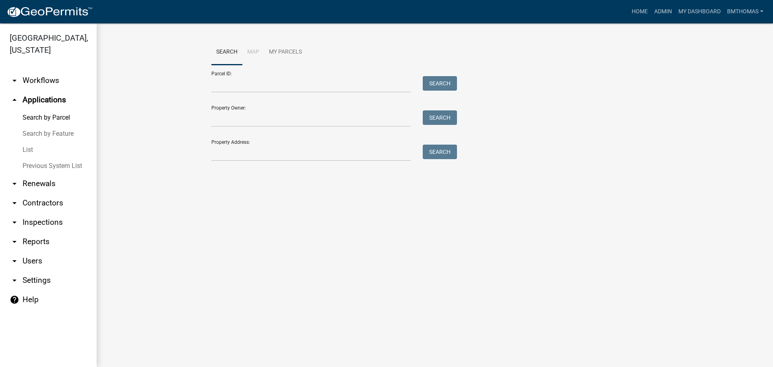
click at [32, 142] on link "List" at bounding box center [48, 150] width 97 height 16
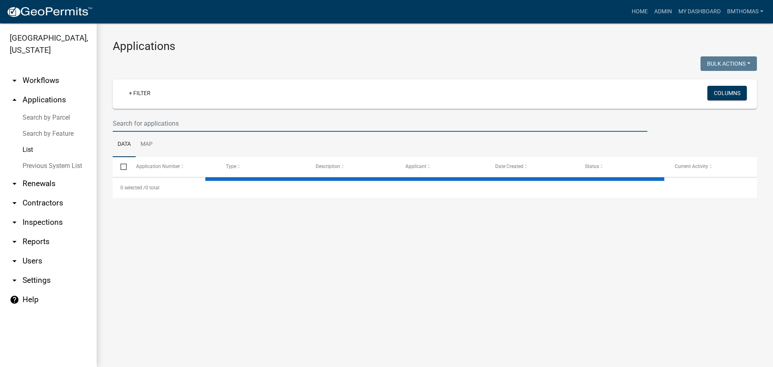
click at [176, 121] on input "text" at bounding box center [380, 123] width 535 height 17
type input "vo"
select select "3: 100"
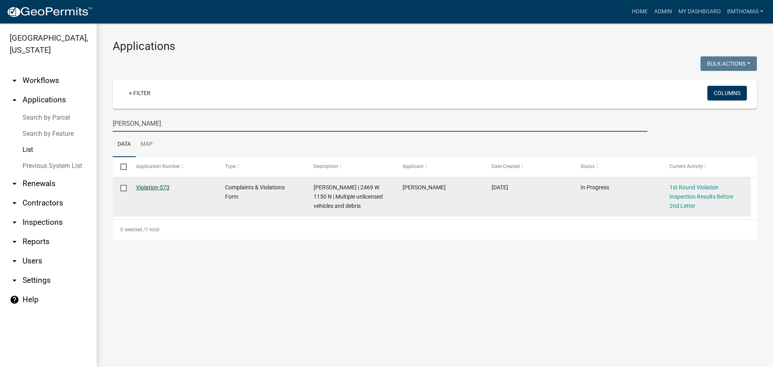
type input "[PERSON_NAME]"
click at [145, 190] on link "Violation-573" at bounding box center [152, 187] width 33 height 6
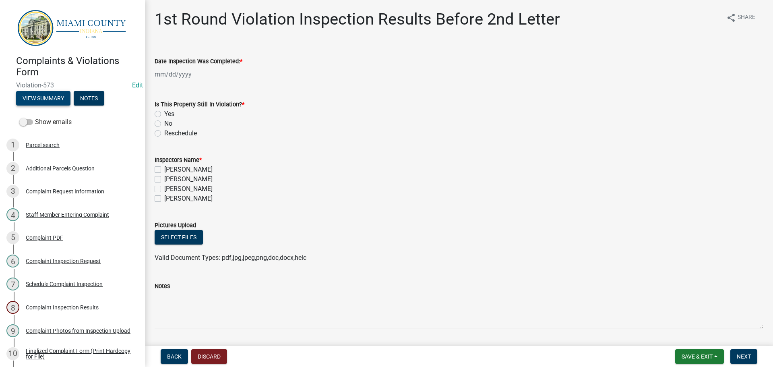
click at [50, 100] on button "View Summary" at bounding box center [43, 98] width 54 height 14
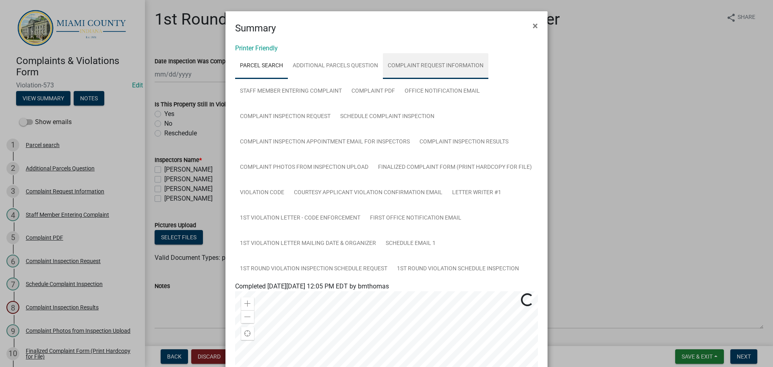
click at [403, 68] on link "Complaint Request Information" at bounding box center [435, 66] width 105 height 26
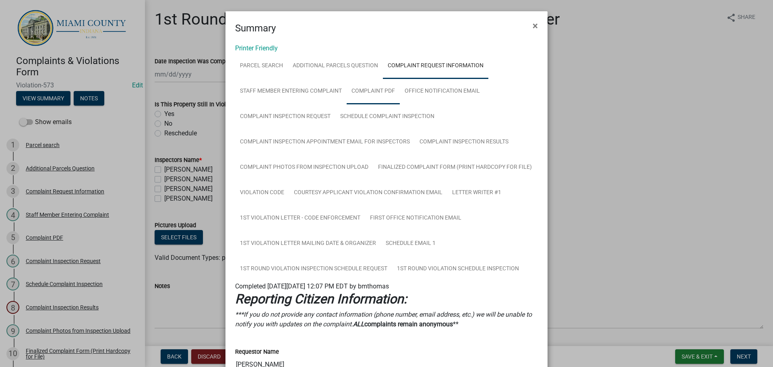
click at [366, 95] on link "Complaint PDF" at bounding box center [373, 92] width 53 height 26
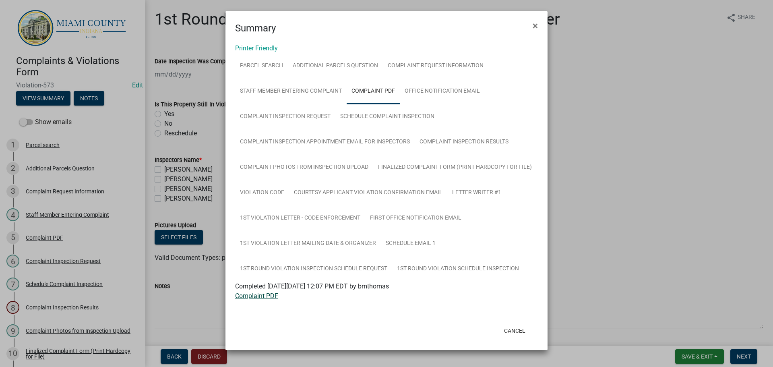
click at [270, 296] on link "Complaint PDF" at bounding box center [256, 296] width 43 height 8
click at [509, 333] on button "Cancel" at bounding box center [515, 330] width 34 height 14
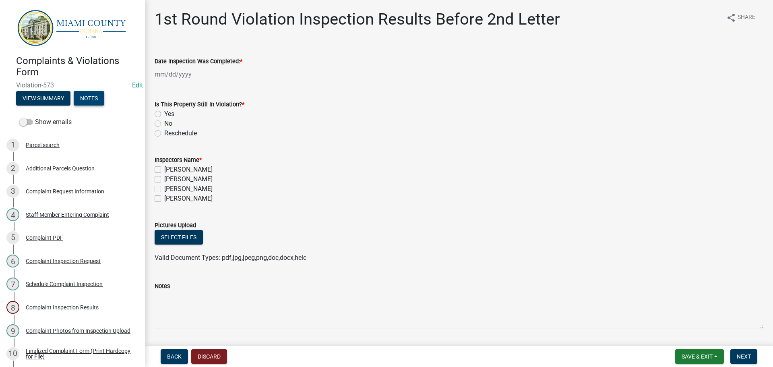
click at [83, 97] on button "Notes" at bounding box center [89, 98] width 31 height 14
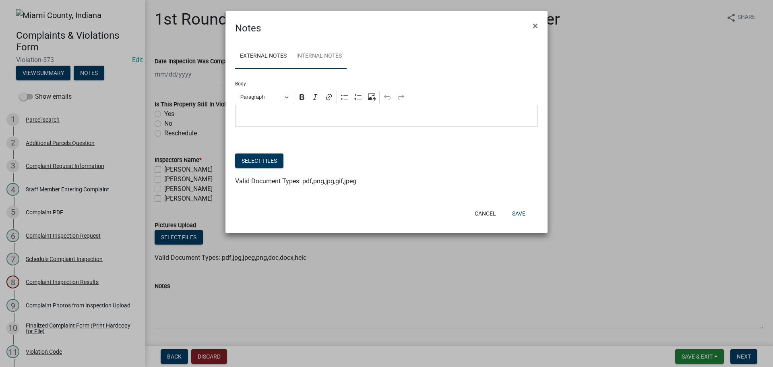
click at [333, 53] on link "Internal Notes" at bounding box center [319, 56] width 55 height 26
click at [285, 103] on button "Paragraph" at bounding box center [265, 97] width 56 height 12
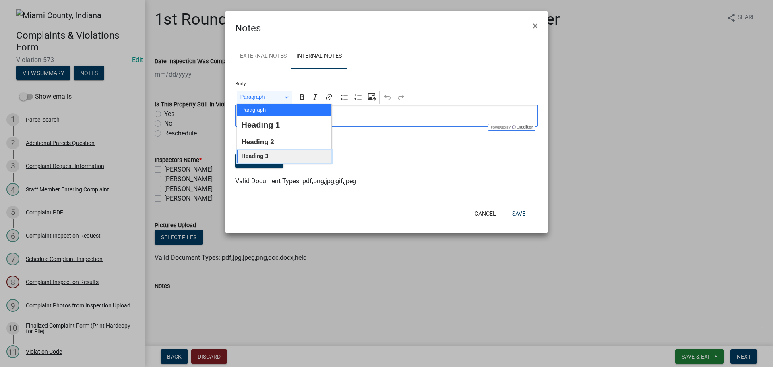
click at [262, 157] on span "Heading 3" at bounding box center [254, 156] width 27 height 10
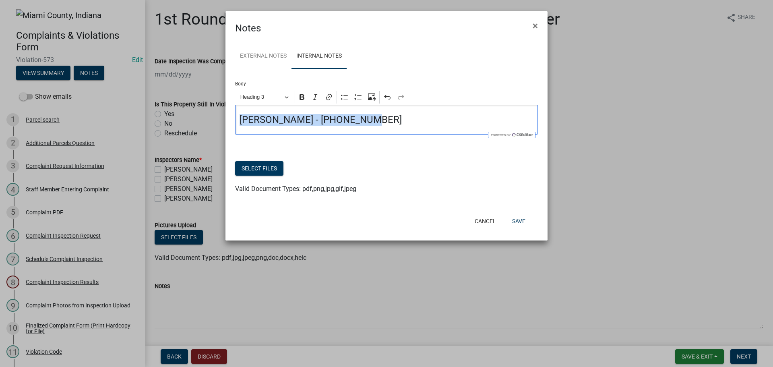
drag, startPoint x: 364, startPoint y: 123, endPoint x: 236, endPoint y: 119, distance: 128.1
click at [236, 119] on div "[PERSON_NAME] - [PHONE_NUMBER]" at bounding box center [386, 120] width 303 height 30
click at [300, 99] on icon "Editor toolbar" at bounding box center [302, 97] width 8 height 8
click at [365, 121] on h4 "[PERSON_NAME] - [PHONE_NUMBER]" at bounding box center [387, 120] width 294 height 12
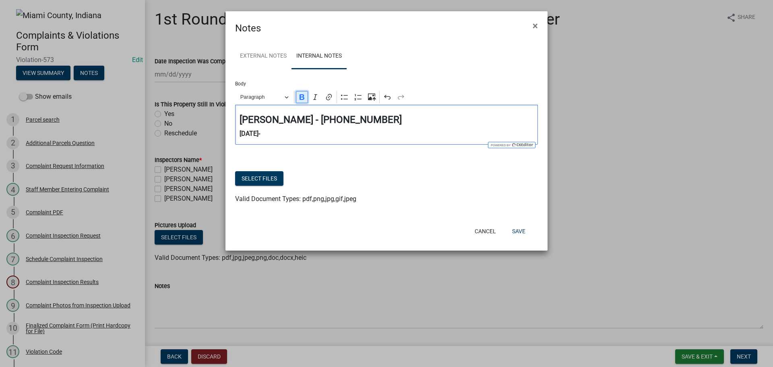
click at [305, 99] on icon "Editor toolbar" at bounding box center [302, 97] width 8 height 8
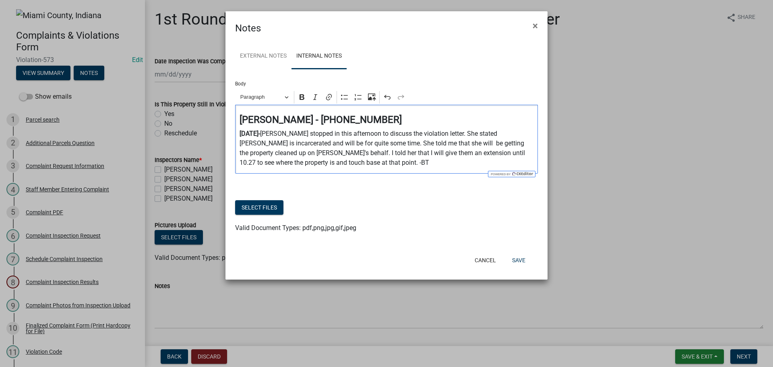
click at [260, 134] on strong "[DATE]-" at bounding box center [250, 134] width 21 height 8
click at [374, 165] on p "[DATE] - [PERSON_NAME] stopped in this afternoon to discuss the violation lette…" at bounding box center [387, 148] width 294 height 39
click at [527, 262] on button "Save" at bounding box center [519, 260] width 26 height 14
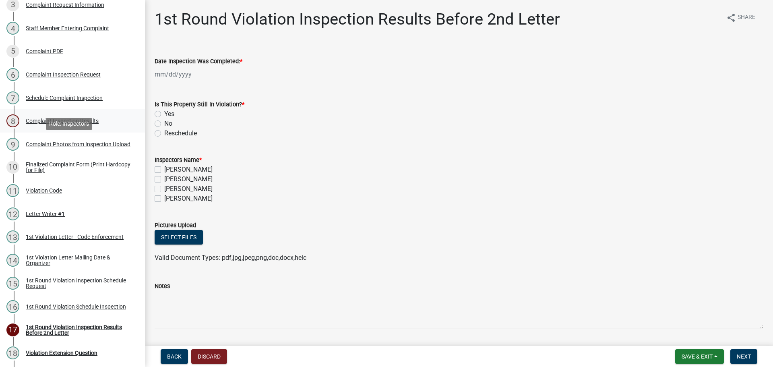
scroll to position [201, 0]
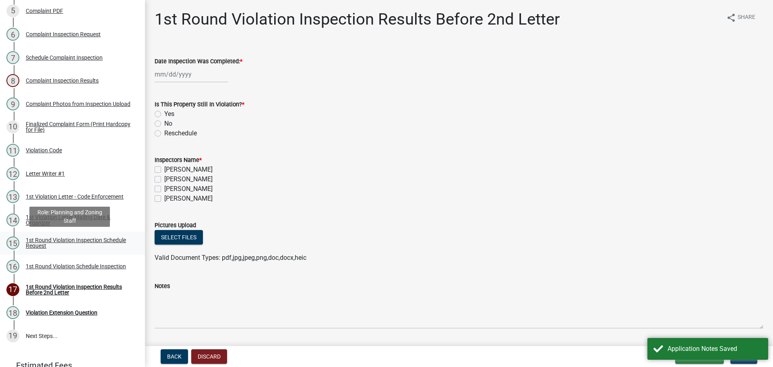
click at [51, 246] on div "1st Round Violation Inspection Schedule Request" at bounding box center [79, 242] width 106 height 11
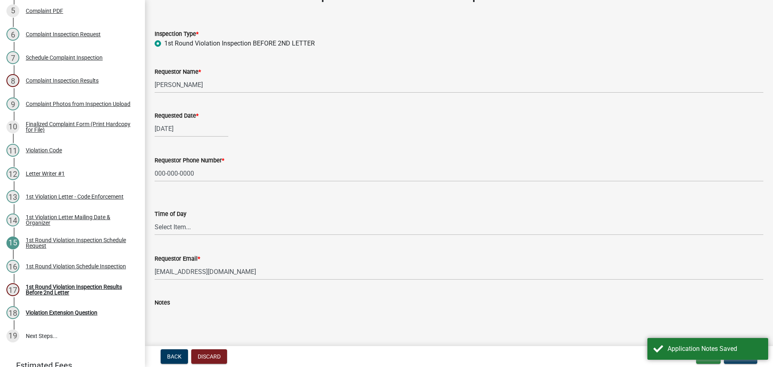
scroll to position [40, 0]
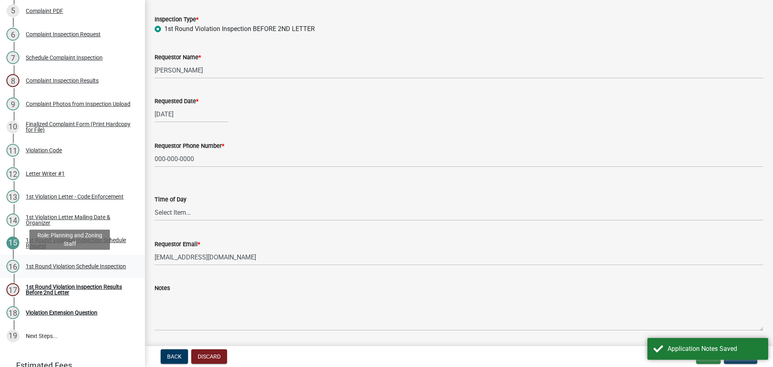
click at [39, 268] on div "1st Round Violation Schedule Inspection" at bounding box center [76, 266] width 100 height 6
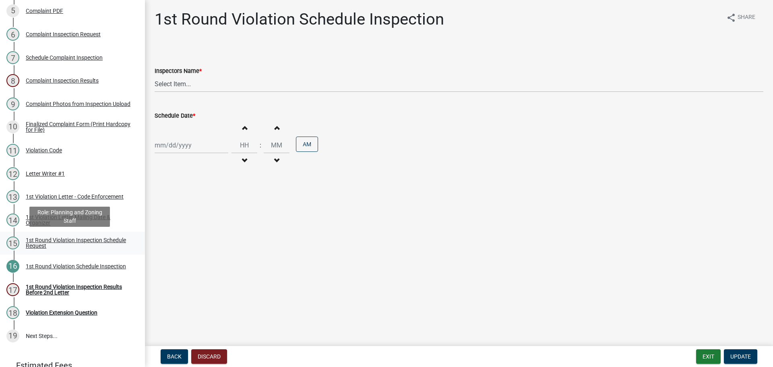
click at [54, 239] on div "1st Round Violation Inspection Schedule Request" at bounding box center [79, 242] width 106 height 11
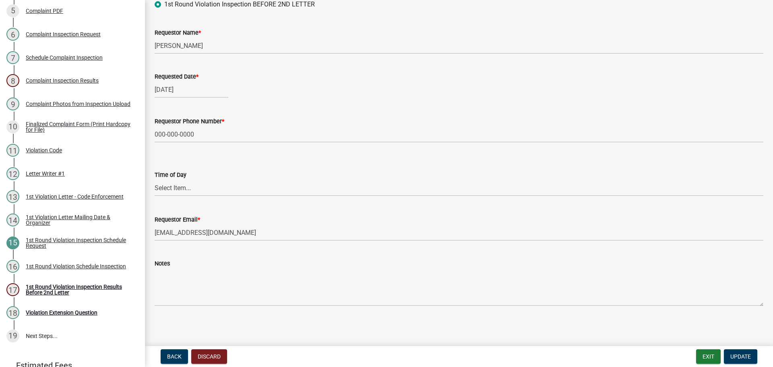
scroll to position [66, 0]
click at [32, 226] on link "14 1st Violation Letter Mailing Date & Organizer" at bounding box center [72, 219] width 145 height 23
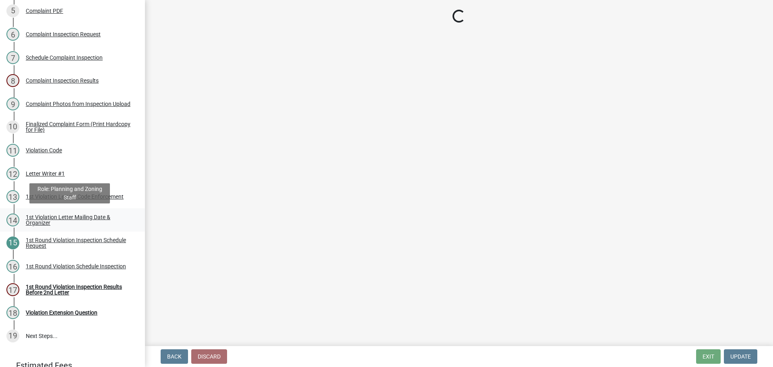
scroll to position [0, 0]
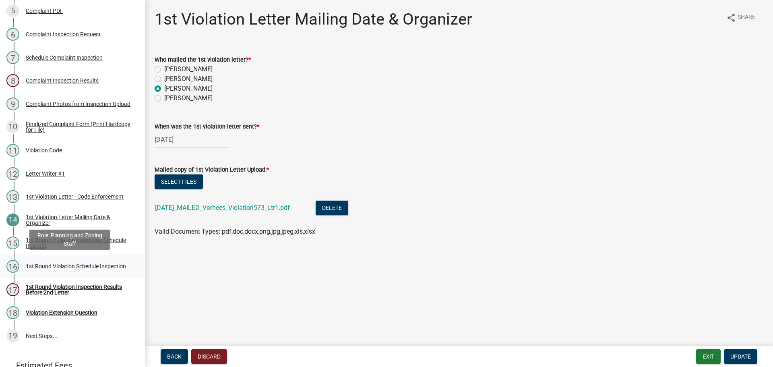
click at [52, 263] on div "1st Round Violation Schedule Inspection" at bounding box center [76, 266] width 100 height 6
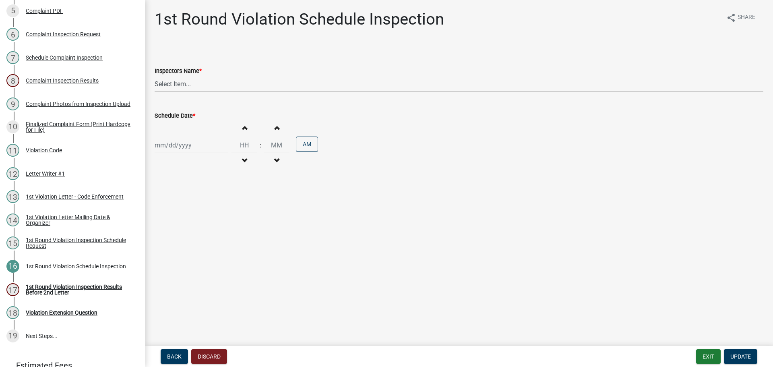
click at [195, 87] on select "Select Item... bmthomas ([PERSON_NAME]) croser ([PERSON_NAME]) [PERSON_NAME] ([…" at bounding box center [459, 84] width 609 height 17
select select "0324ce59-dc13-463c-88f6-21718b6e040a"
click at [155, 76] on select "Select Item... bmthomas ([PERSON_NAME]) croser ([PERSON_NAME]) [PERSON_NAME] ([…" at bounding box center [459, 84] width 609 height 17
click at [186, 141] on div at bounding box center [192, 145] width 74 height 17
select select "10"
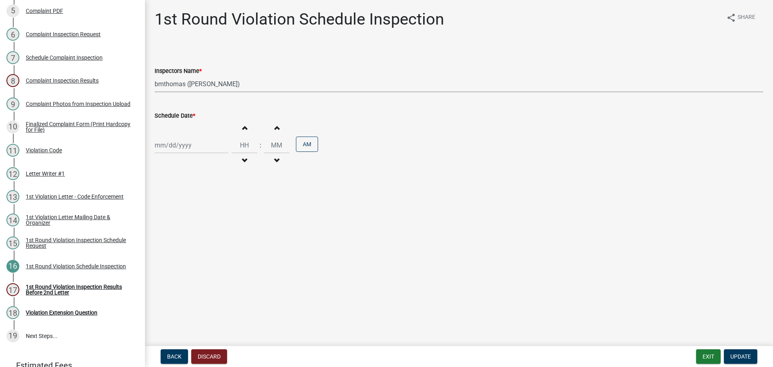
select select "2025"
click at [161, 238] on div "27" at bounding box center [162, 239] width 13 height 13
type input "[DATE]"
click at [269, 211] on main "1st Round Violation Schedule Inspection share Share Inspectors Name * Select It…" at bounding box center [459, 171] width 628 height 343
click at [730, 356] on span "Update" at bounding box center [740, 356] width 21 height 6
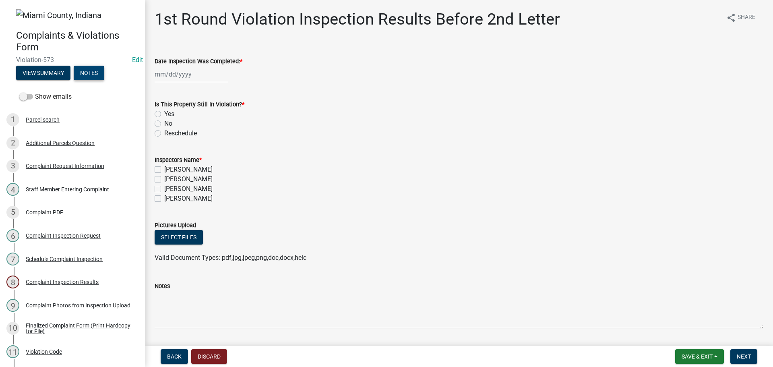
click at [96, 77] on button "Notes" at bounding box center [89, 73] width 31 height 14
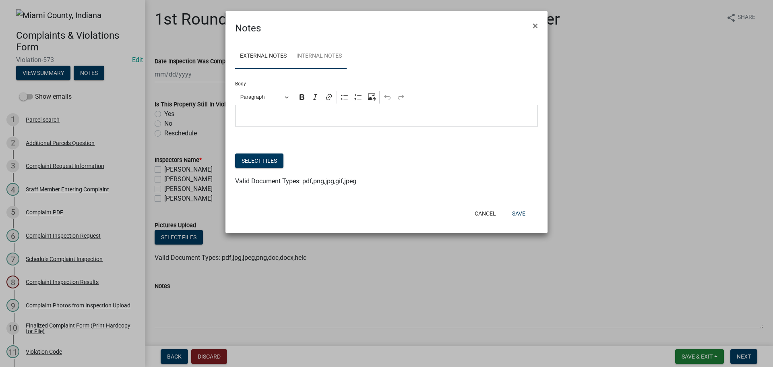
click at [327, 60] on link "Internal Notes" at bounding box center [319, 56] width 55 height 26
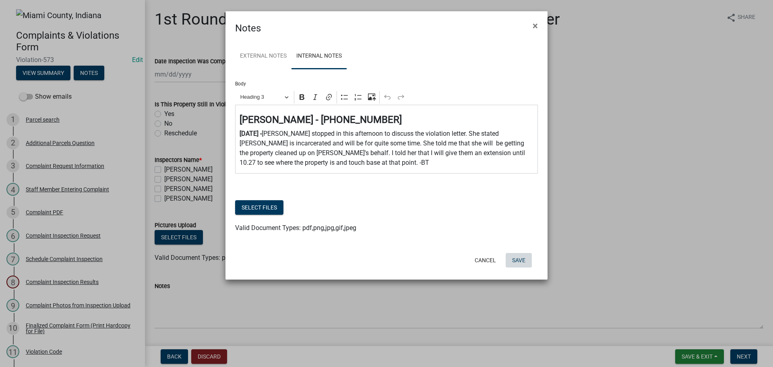
click at [519, 256] on button "Save" at bounding box center [519, 260] width 26 height 14
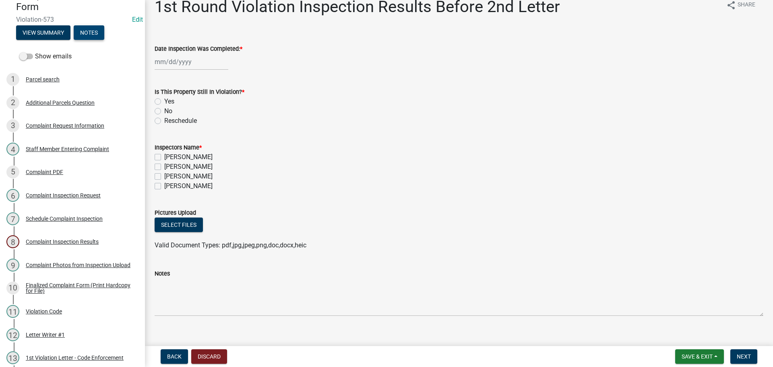
scroll to position [24, 0]
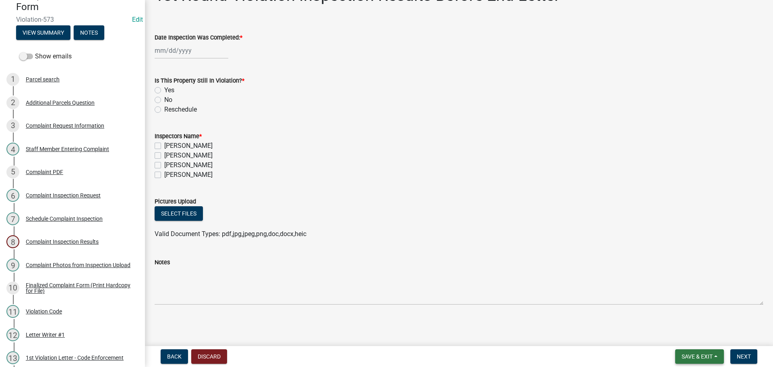
click at [723, 354] on button "Save & Exit" at bounding box center [699, 356] width 49 height 14
click at [698, 337] on button "Save & Exit" at bounding box center [692, 335] width 64 height 19
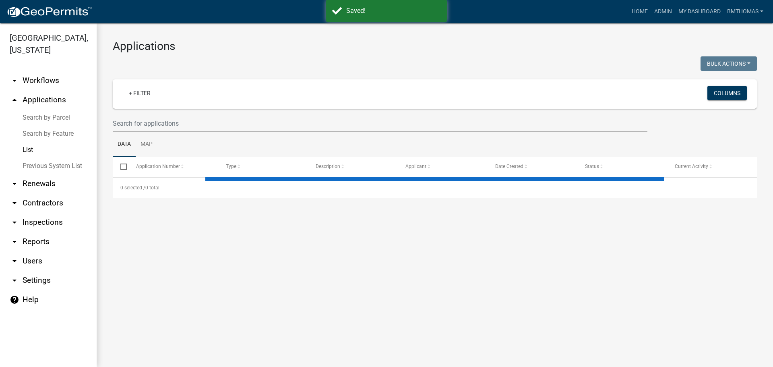
select select "3: 100"
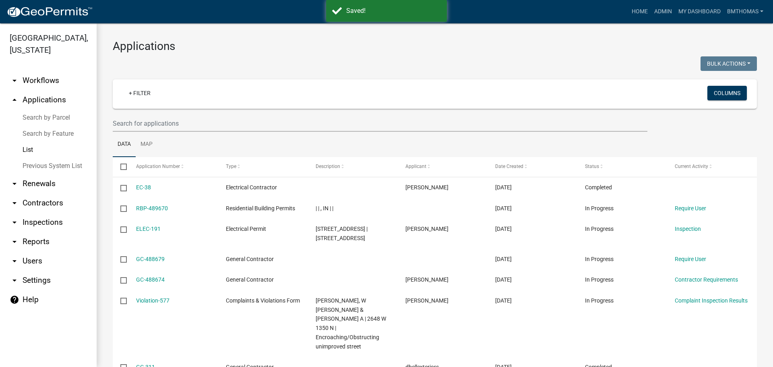
click at [48, 215] on link "arrow_drop_down Inspections" at bounding box center [48, 222] width 97 height 19
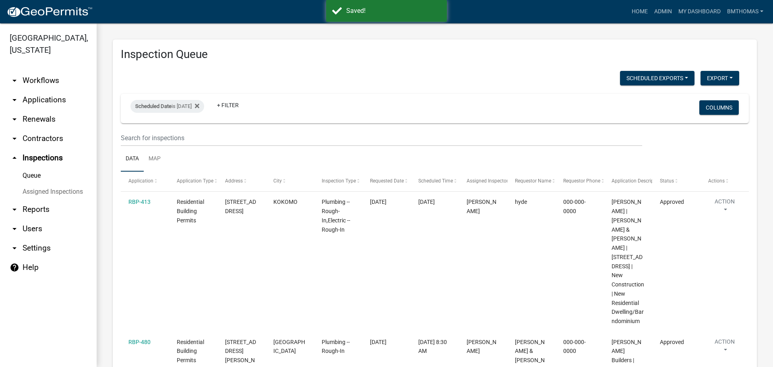
click at [43, 184] on link "Assigned Inspections" at bounding box center [48, 192] width 97 height 16
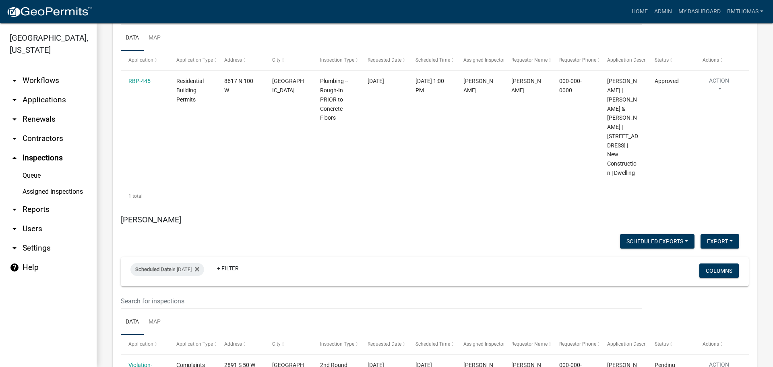
scroll to position [4833, 0]
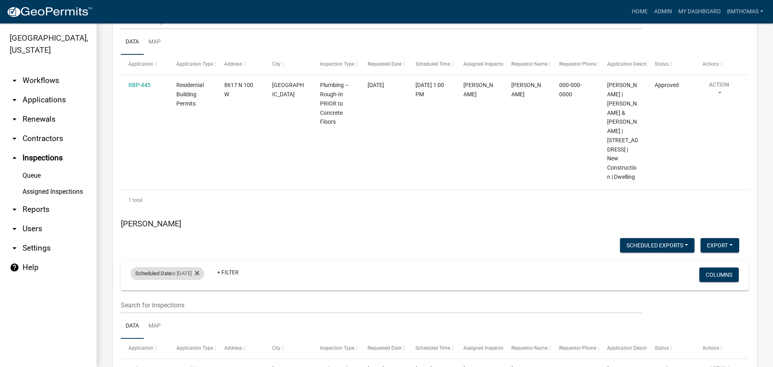
click at [161, 270] on span "Scheduled Date" at bounding box center [153, 273] width 36 height 6
click at [204, 208] on div "is [DATE] range Done" at bounding box center [174, 220] width 66 height 56
click at [199, 210] on input "[DATE]" at bounding box center [174, 211] width 56 height 17
type input "[DATE]"
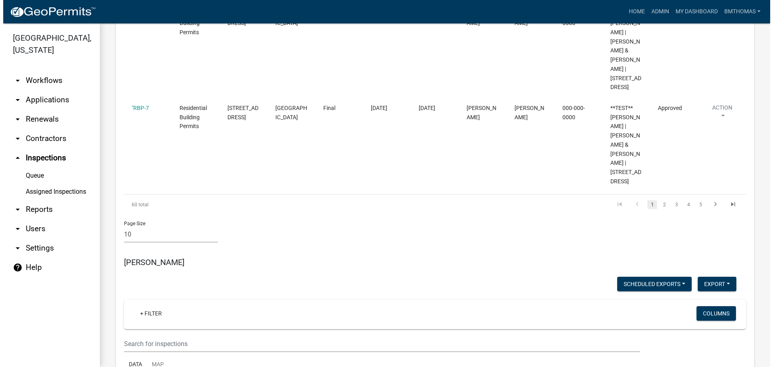
scroll to position [4230, 0]
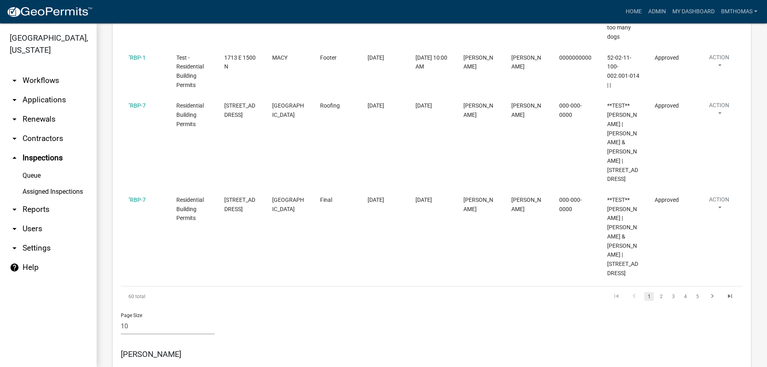
click at [42, 71] on link "arrow_drop_down Workflows" at bounding box center [48, 80] width 97 height 19
